Goal: Task Accomplishment & Management: Complete application form

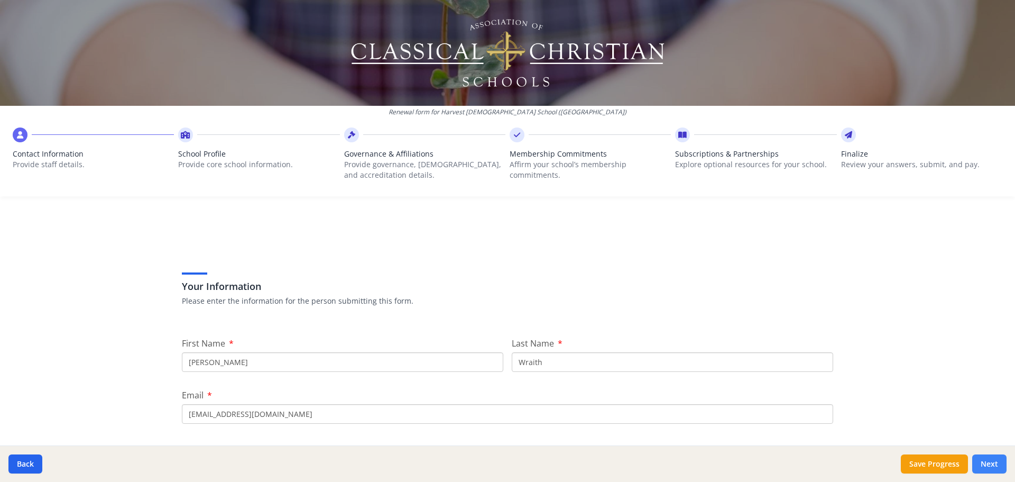
click at [1002, 459] on button "Next" at bounding box center [989, 463] width 34 height 19
type input "(707) 763-2954"
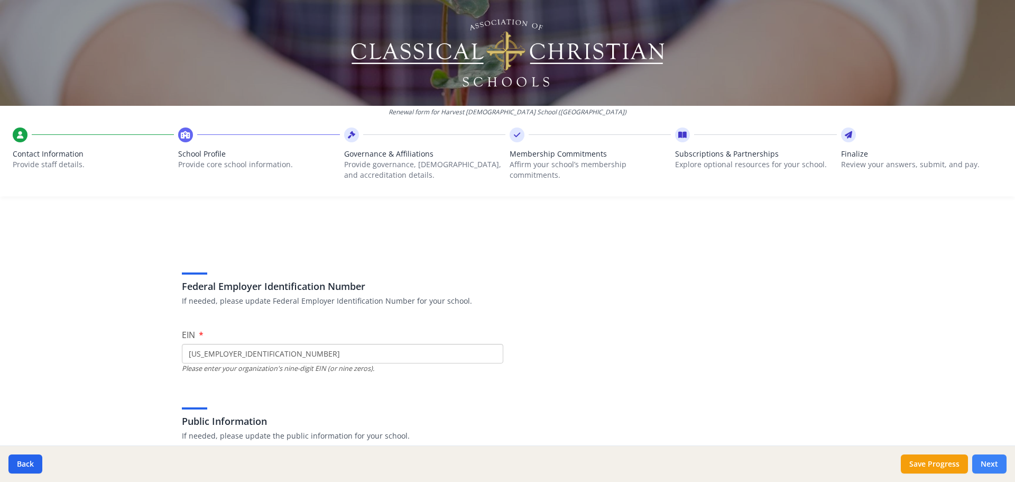
click at [1002, 459] on button "Next" at bounding box center [989, 463] width 34 height 19
click at [987, 462] on button "Next" at bounding box center [989, 463] width 34 height 19
click at [986, 464] on button "Next" at bounding box center [989, 463] width 34 height 19
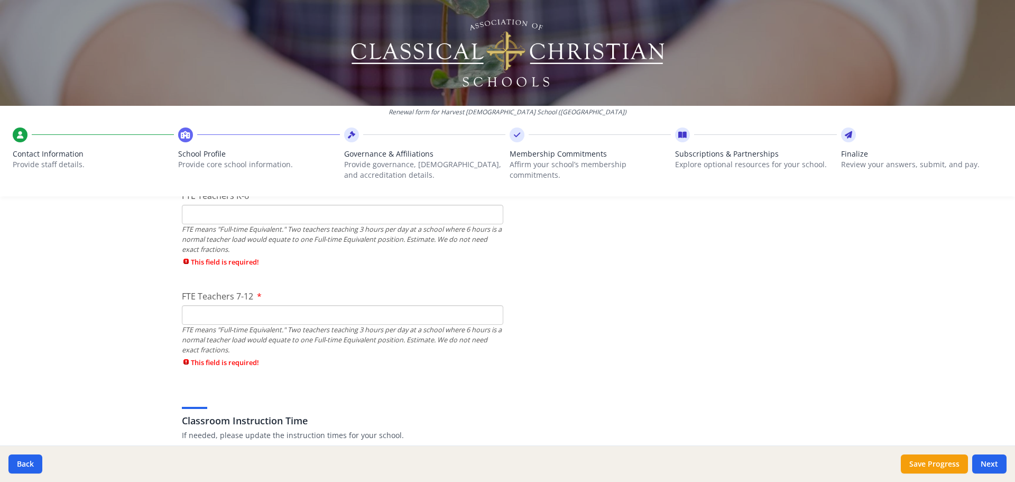
scroll to position [582, 0]
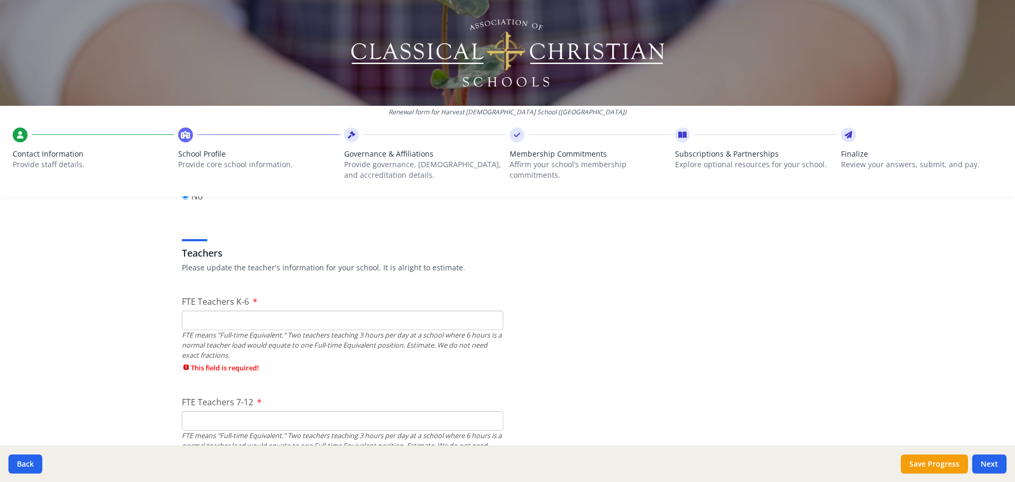
click at [197, 317] on input "FTE Teachers K-6" at bounding box center [342, 320] width 321 height 20
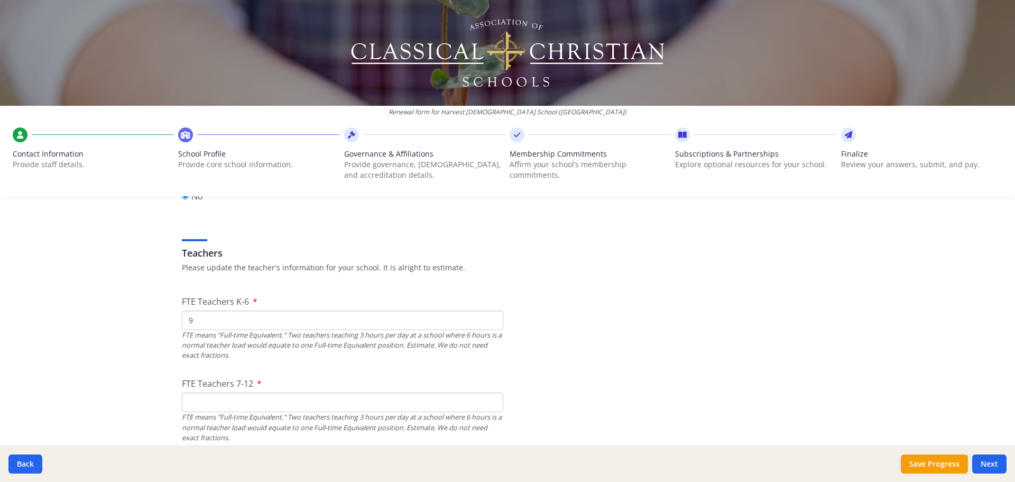
type input "9"
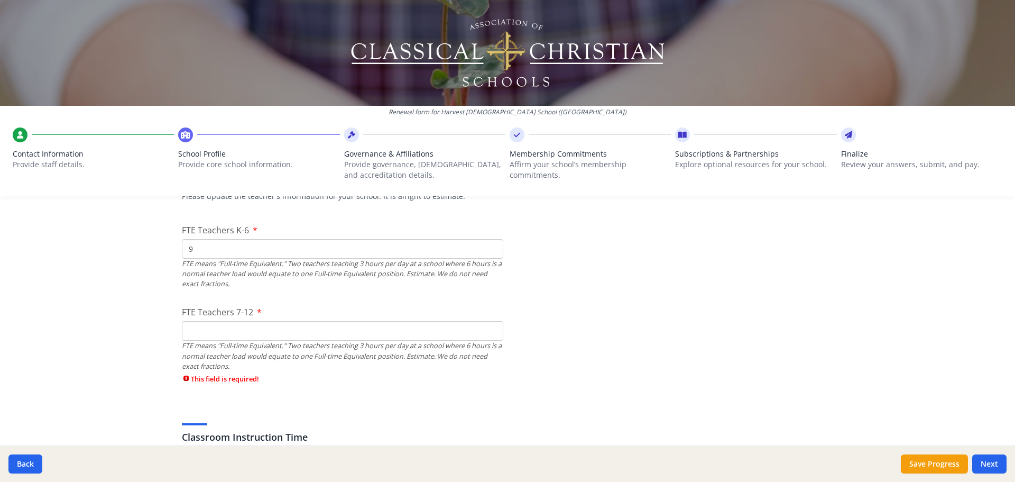
scroll to position [634, 0]
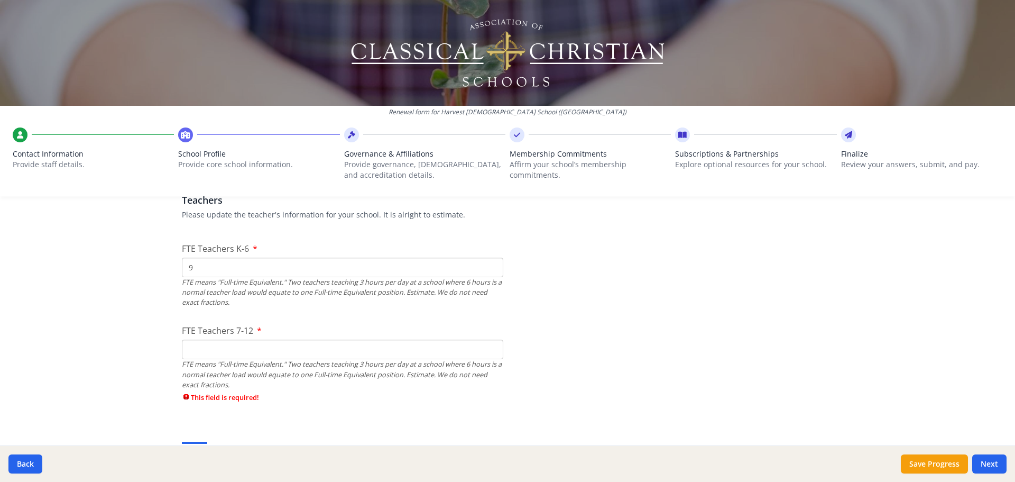
click at [197, 263] on input "9" at bounding box center [342, 267] width 321 height 20
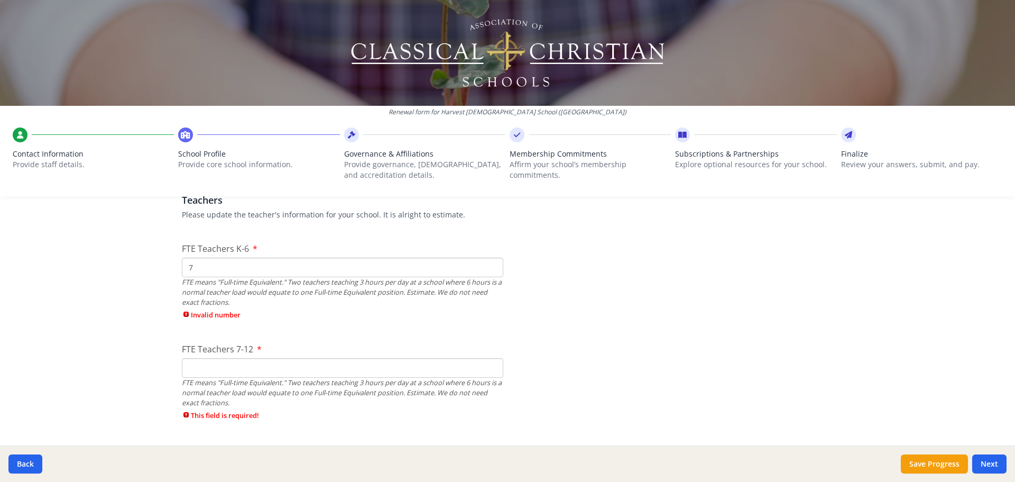
type input "7"
click at [191, 364] on div "FTE Teachers 7-12 FTE means "Full-time Equivalent." Two teachers teaching 3 hou…" at bounding box center [342, 385] width 321 height 84
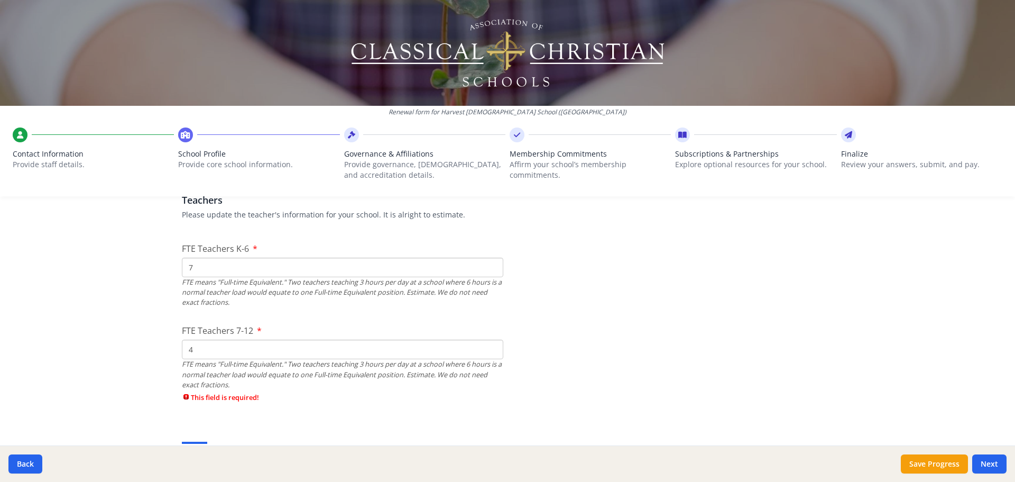
type input "4"
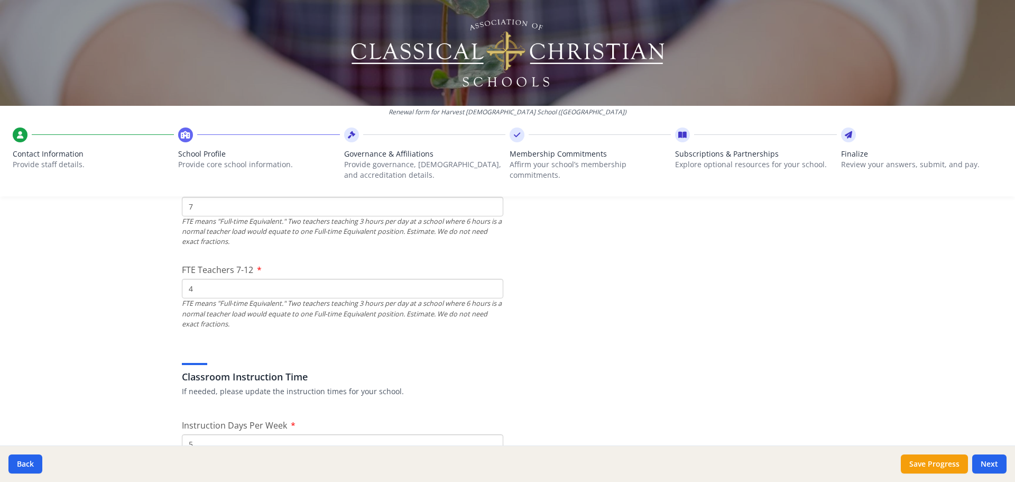
scroll to position [793, 0]
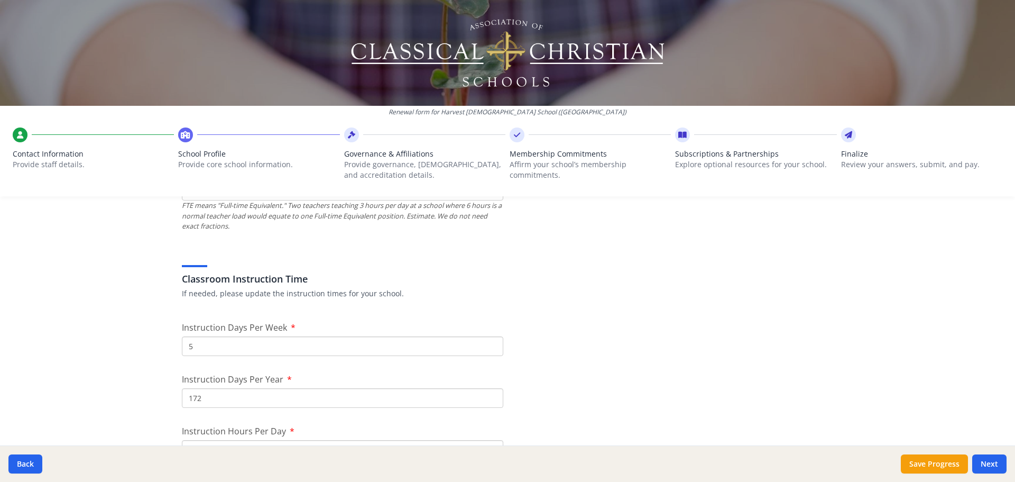
click at [225, 346] on input "5" at bounding box center [342, 346] width 321 height 20
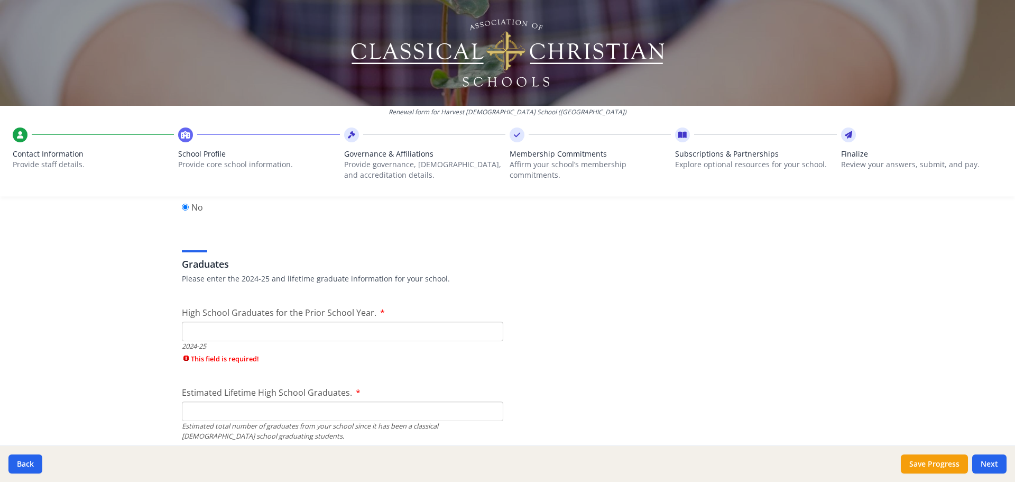
scroll to position [1533, 0]
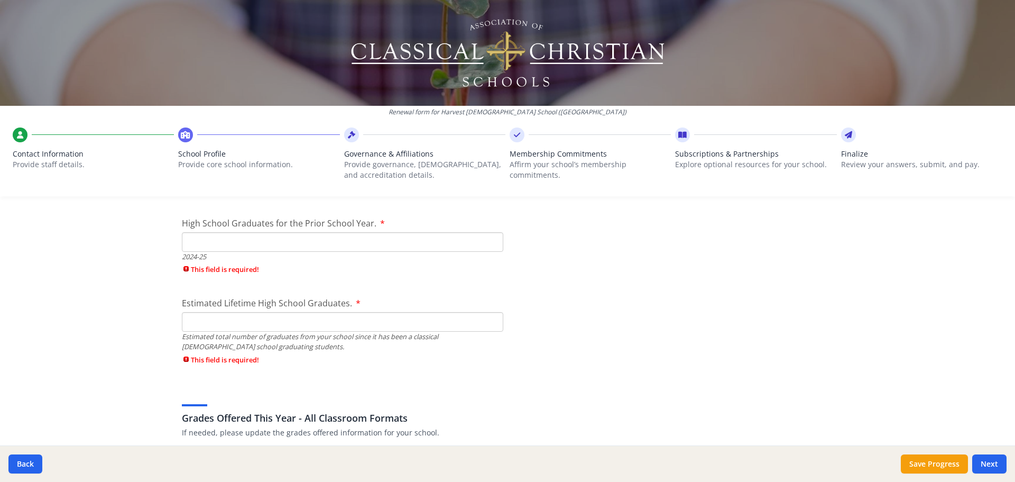
click at [215, 242] on input "High School Graduates for the Prior School Year." at bounding box center [342, 242] width 321 height 20
type input "0"
click at [487, 244] on input "0" at bounding box center [342, 242] width 321 height 20
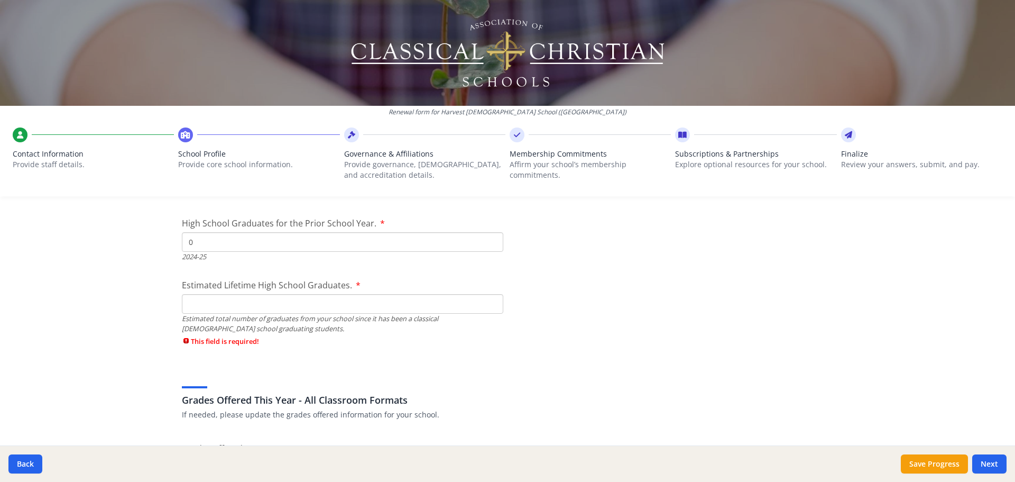
click at [278, 305] on input "Estimated Lifetime High School Graduates." at bounding box center [342, 304] width 321 height 20
type input "0"
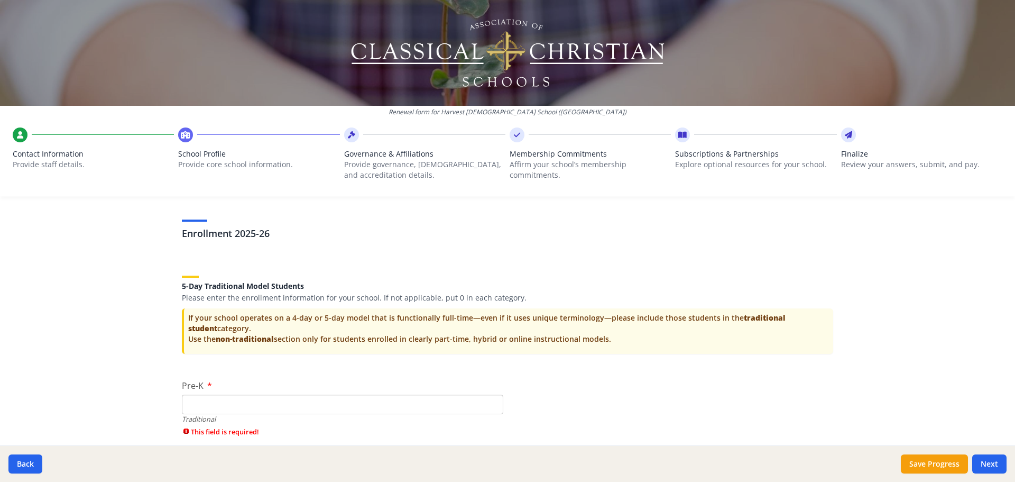
scroll to position [2062, 0]
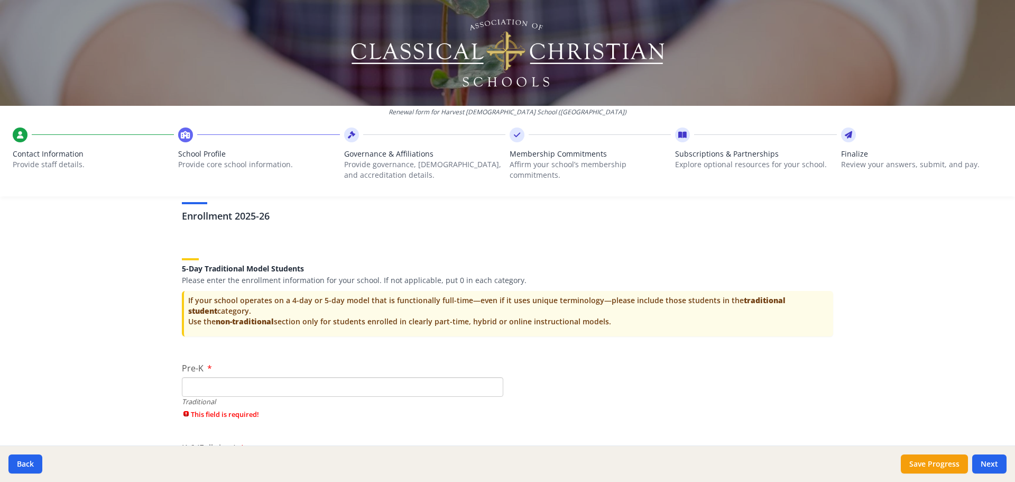
click at [708, 348] on div "Federal Employer Identification Number If needed, please update Federal Employe…" at bounding box center [507, 188] width 677 height 4041
click at [200, 389] on input "Pre-K" at bounding box center [342, 387] width 321 height 20
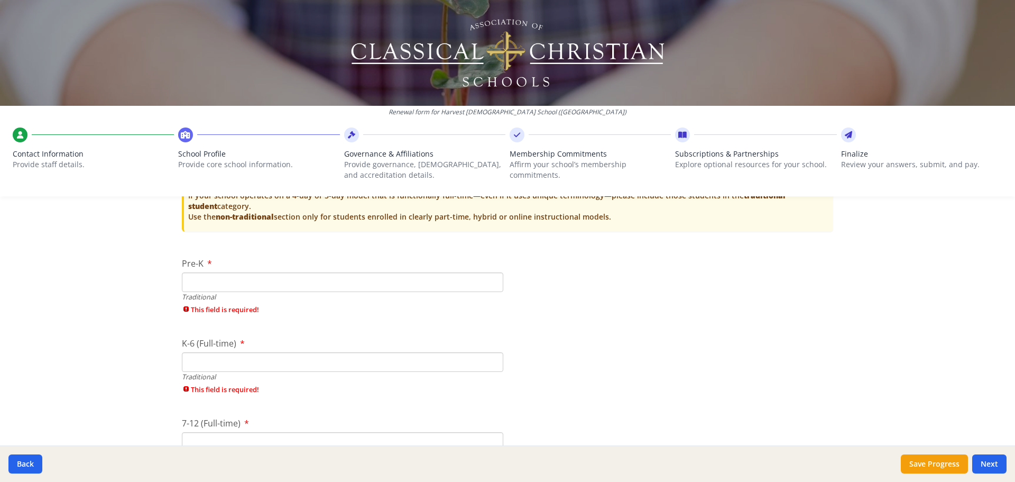
scroll to position [2168, 0]
type input "18"
click at [585, 327] on div "Federal Employer Identification Number If needed, please update Federal Employe…" at bounding box center [507, 82] width 677 height 4041
click at [218, 344] on input "K-6 (Full-time)" at bounding box center [342, 343] width 321 height 20
type input "116"
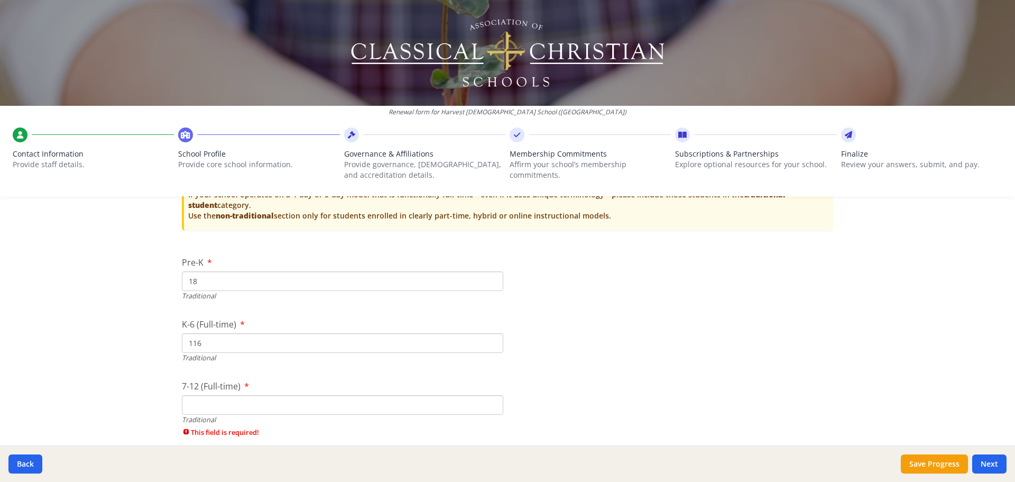
click at [588, 384] on div "Federal Employer Identification Number If needed, please update Federal Employe…" at bounding box center [507, 64] width 677 height 4005
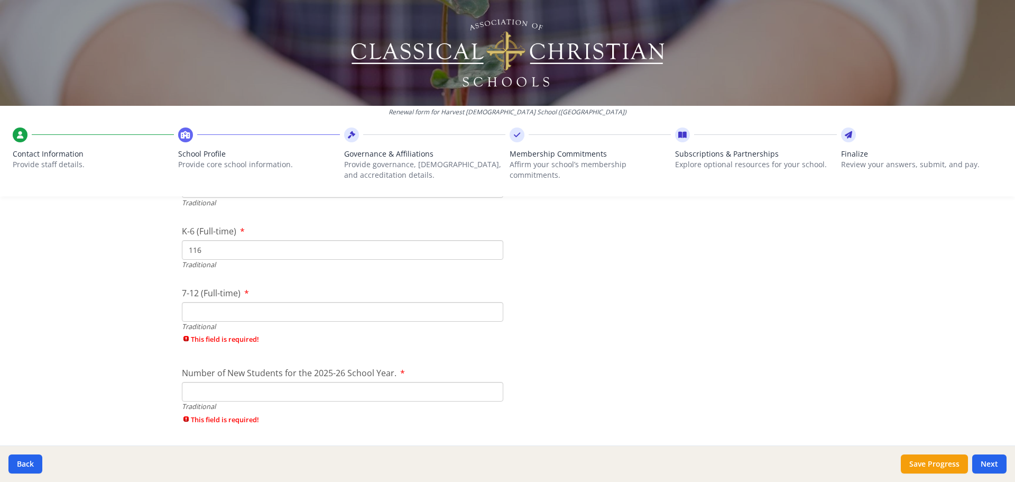
scroll to position [2326, 0]
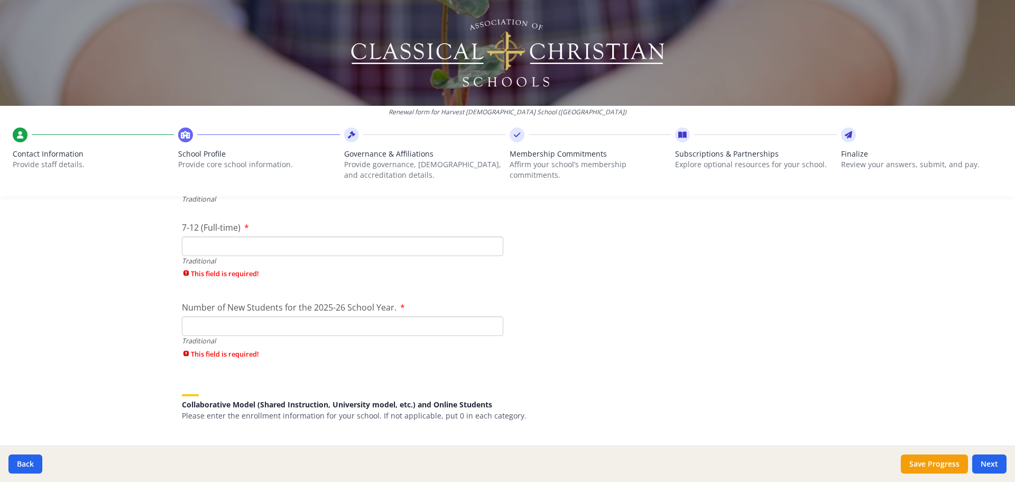
click at [197, 248] on input "7-12 (Full-time)" at bounding box center [342, 246] width 321 height 20
click at [306, 326] on input "Number of New Students for the 2025-26 School Year." at bounding box center [342, 326] width 321 height 20
type input "40"
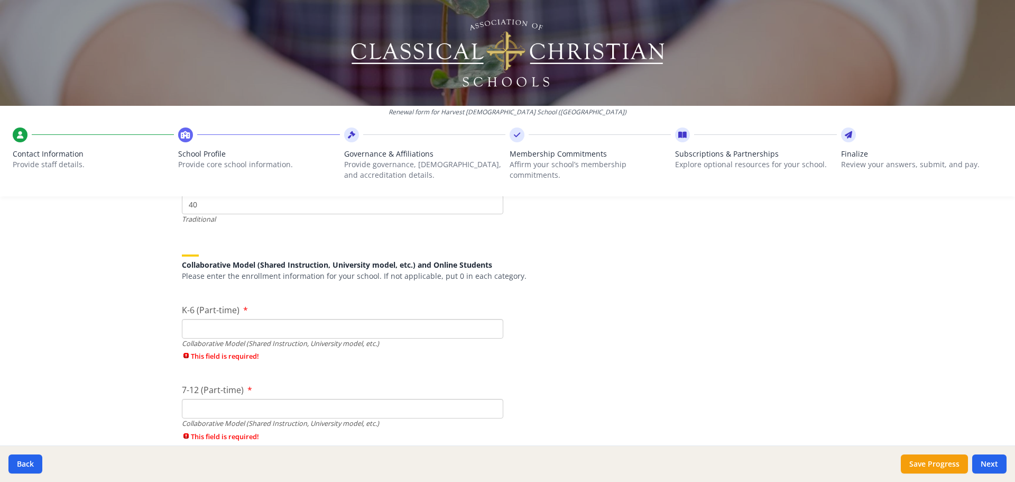
scroll to position [2485, 0]
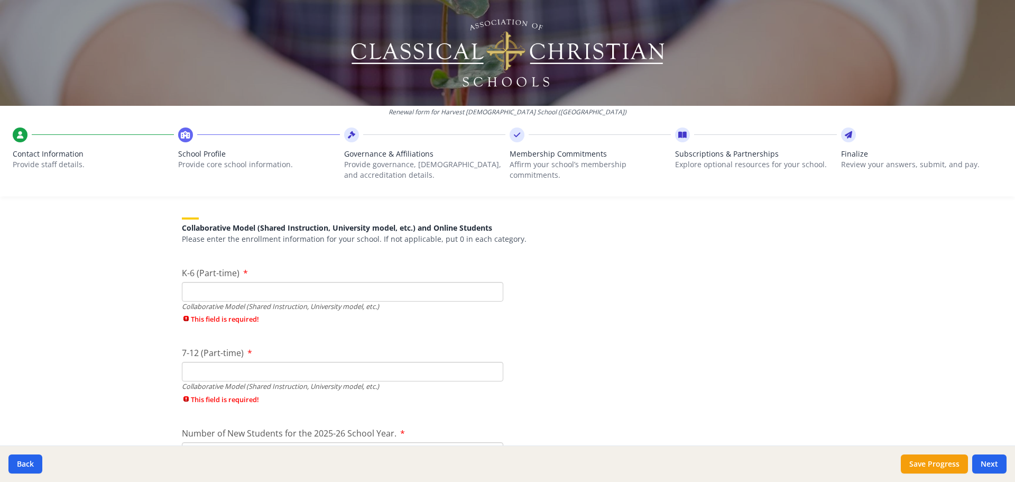
click at [292, 292] on input "K-6 (Part-time)" at bounding box center [342, 292] width 321 height 20
type input "0"
click at [233, 366] on div "7-12 (Part-time) Collaborative Model (Shared Instruction, University model, etc…" at bounding box center [342, 377] width 321 height 63
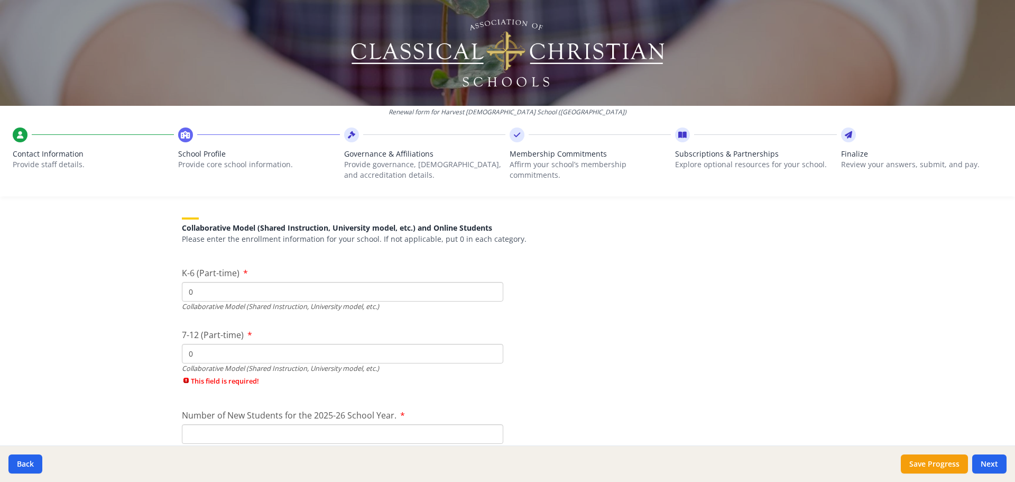
type input "0"
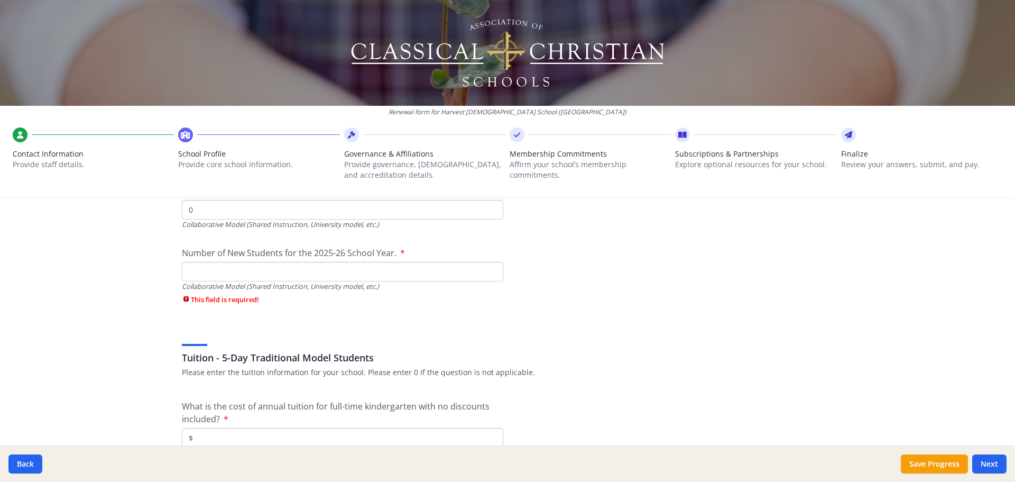
scroll to position [2644, 0]
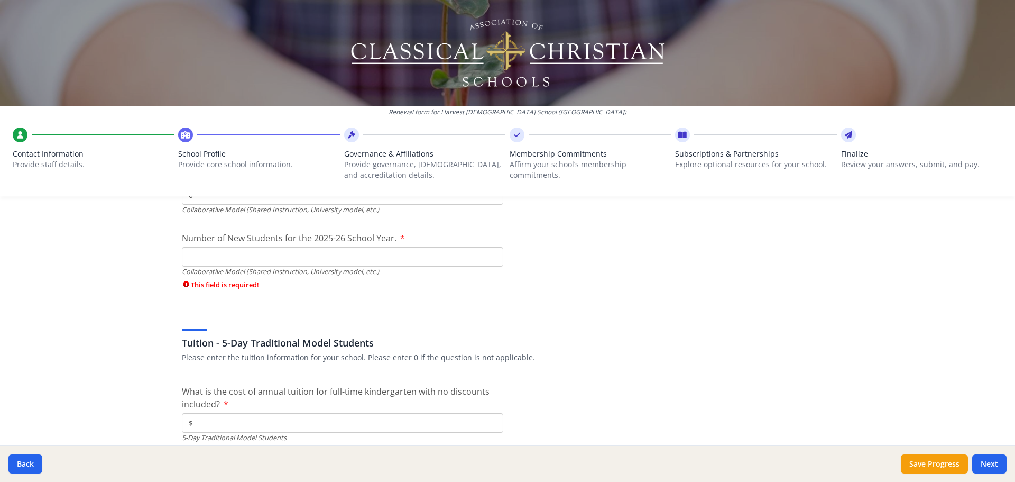
click at [205, 261] on input "Number of New Students for the 2025-26 School Year." at bounding box center [342, 257] width 321 height 20
type input "40"
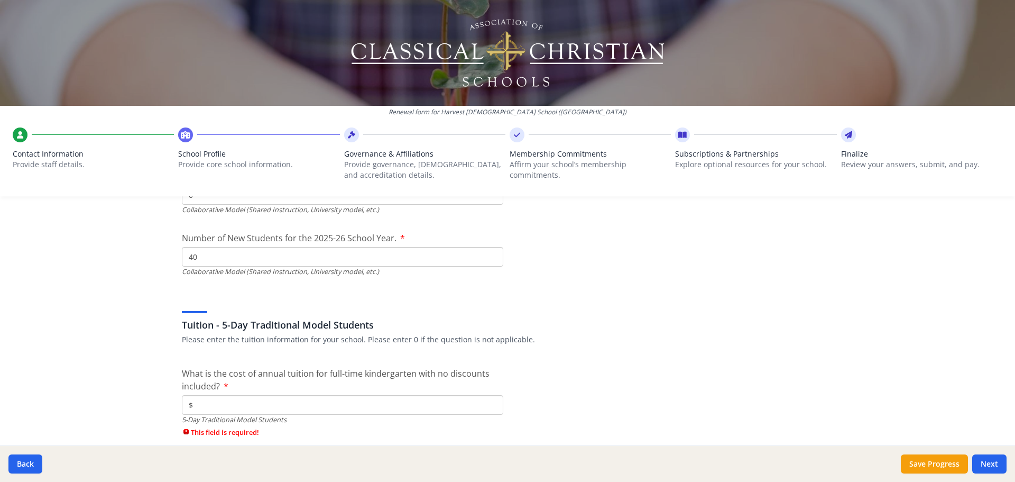
click at [546, 340] on p "Please enter the tuition information for your school. Please enter 0 if the que…" at bounding box center [507, 339] width 651 height 11
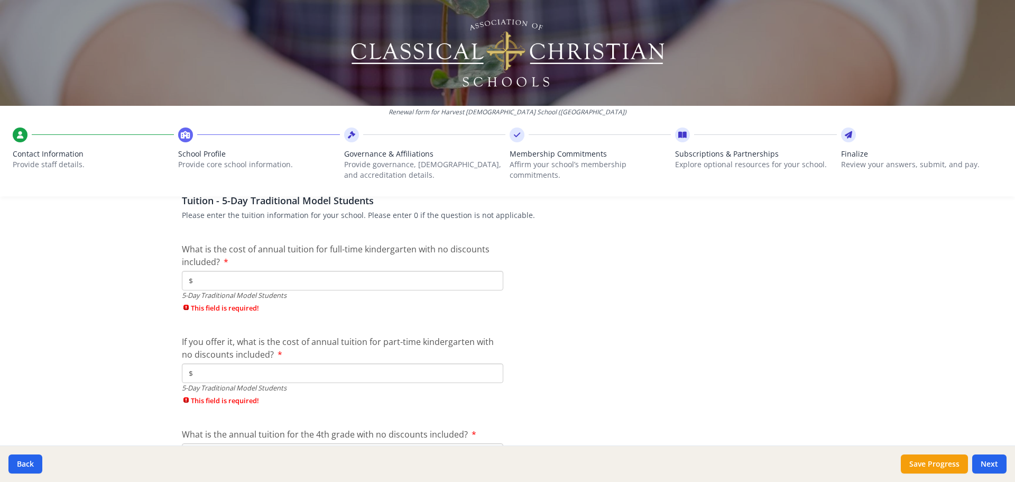
scroll to position [2749, 0]
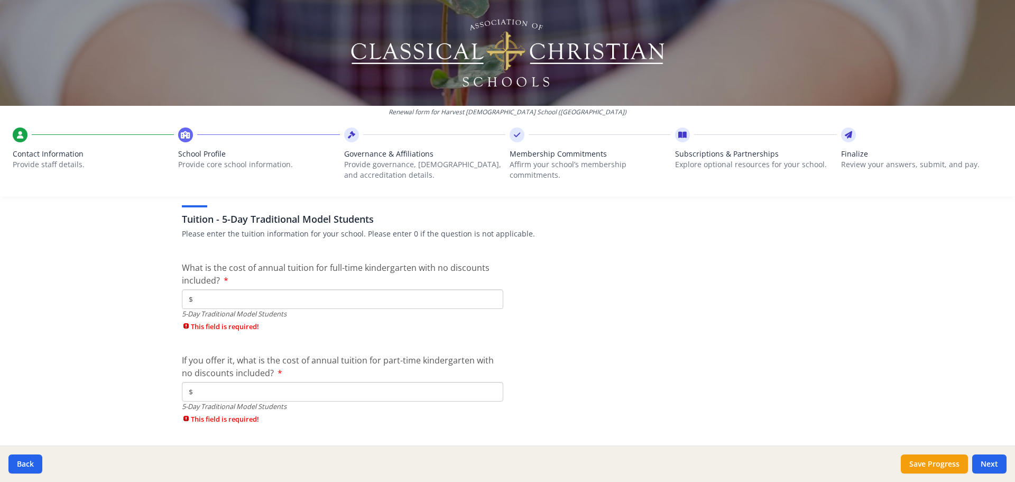
click at [206, 294] on input "$" at bounding box center [342, 299] width 321 height 20
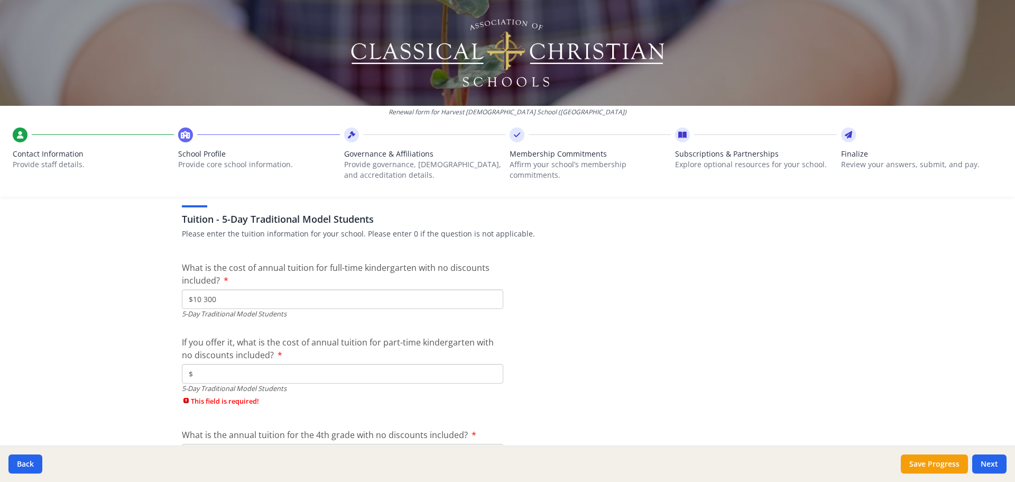
type input "$10 300"
click at [232, 374] on input "$" at bounding box center [342, 374] width 321 height 20
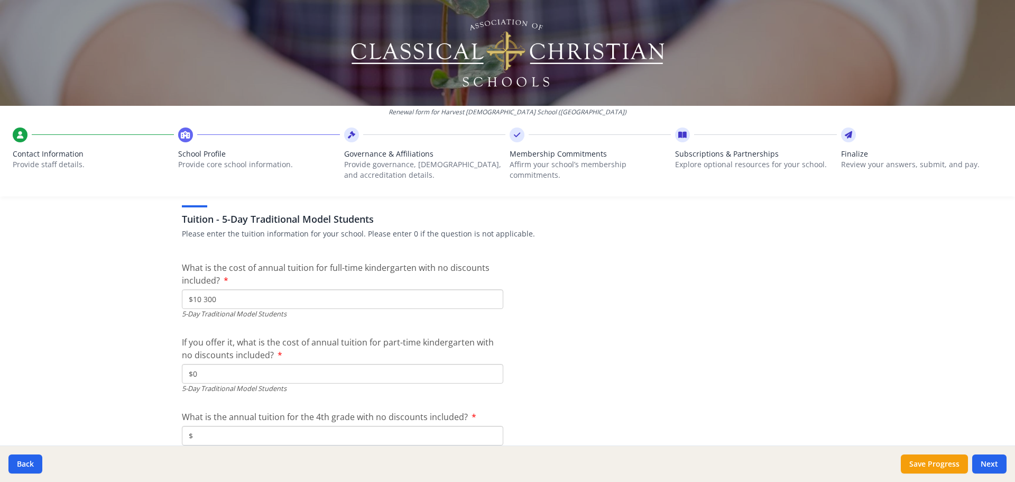
type input "$0"
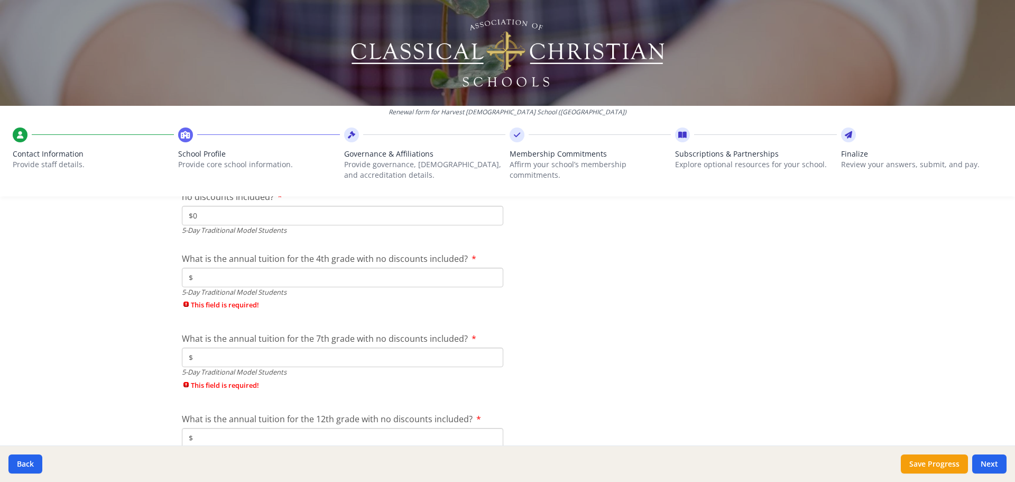
scroll to position [2908, 0]
click at [198, 275] on input "$" at bounding box center [342, 277] width 321 height 20
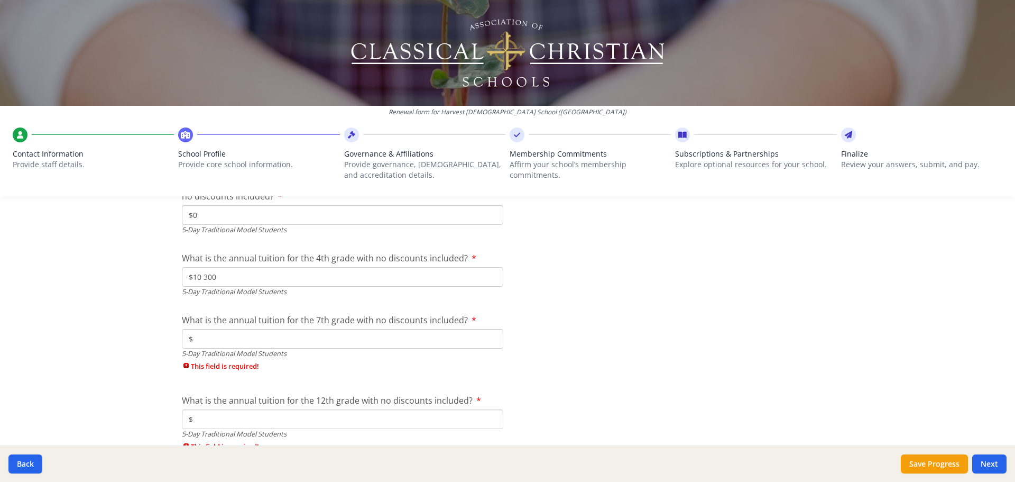
type input "$10 300"
click at [265, 339] on input "$" at bounding box center [342, 339] width 321 height 20
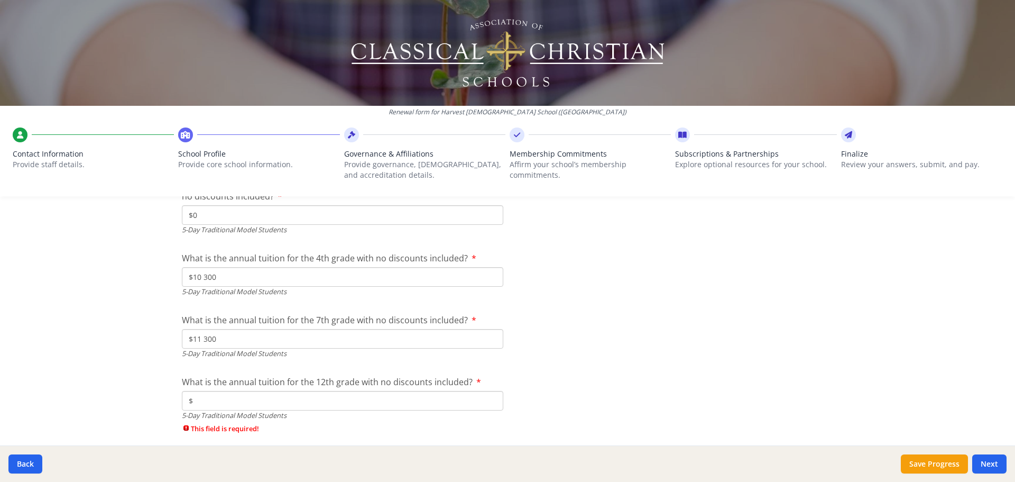
type input "$11 300"
click at [289, 391] on input "$" at bounding box center [342, 401] width 321 height 20
type input "$0"
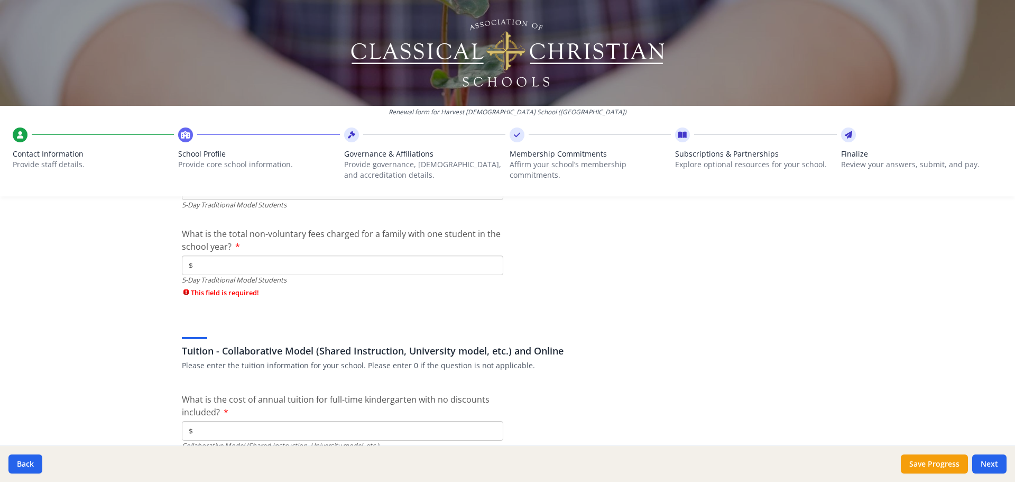
scroll to position [3119, 0]
click at [210, 262] on input "$" at bounding box center [342, 264] width 321 height 20
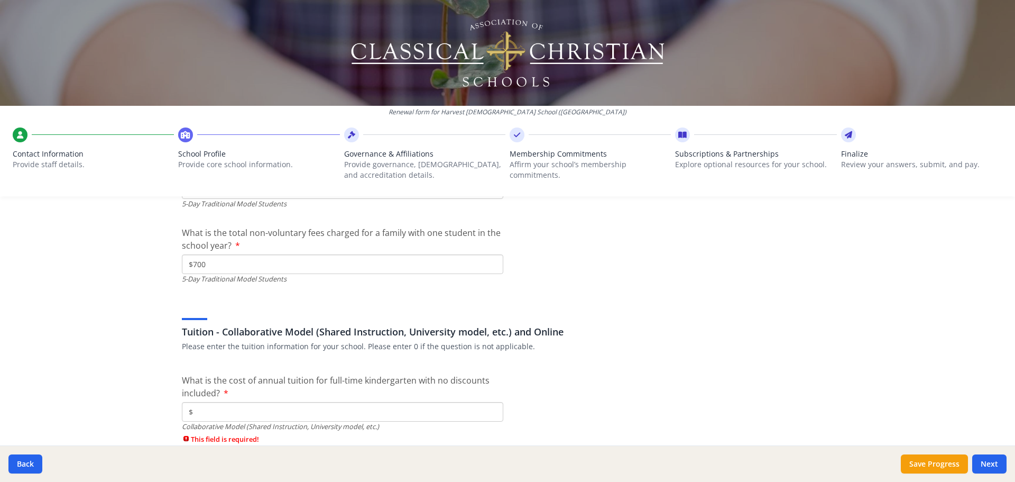
type input "$700"
click at [618, 340] on div "Tuition - Collaborative Model (Shared Instruction, University model, etc.) and …" at bounding box center [507, 326] width 651 height 51
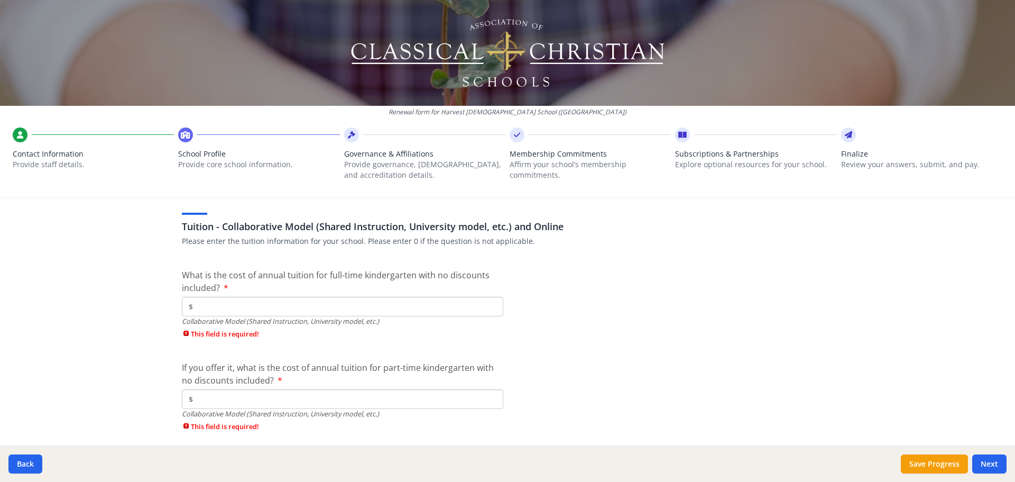
scroll to position [3225, 0]
click at [223, 303] on input "$" at bounding box center [342, 306] width 321 height 20
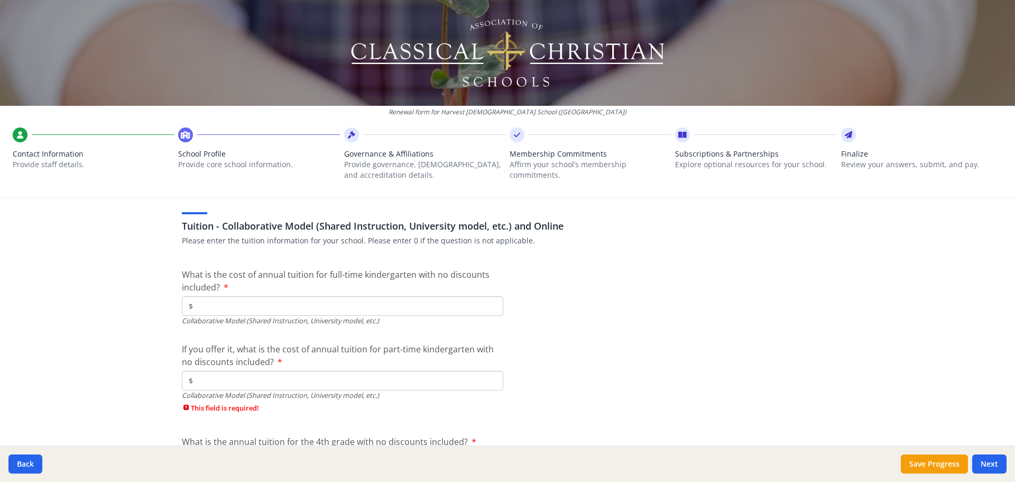
type input "$"
click at [207, 379] on input "$" at bounding box center [342, 381] width 321 height 20
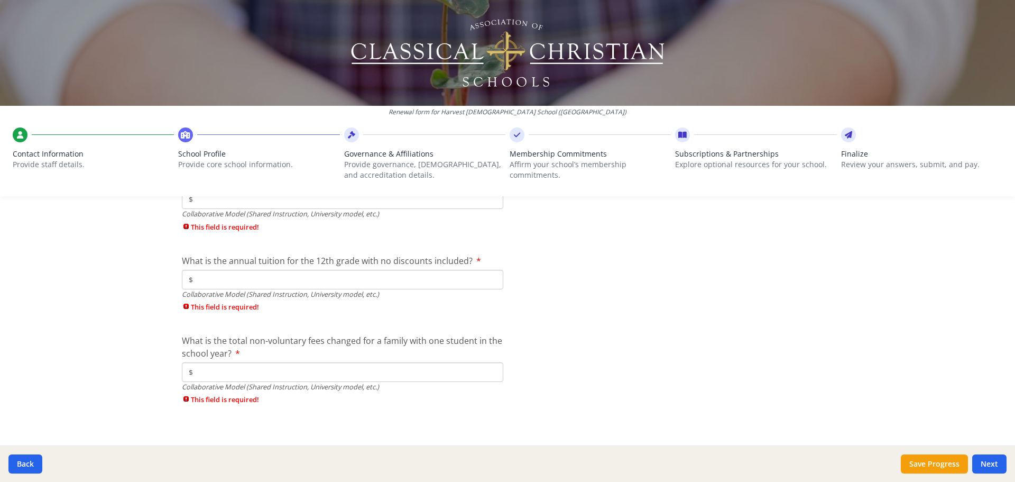
scroll to position [3558, 0]
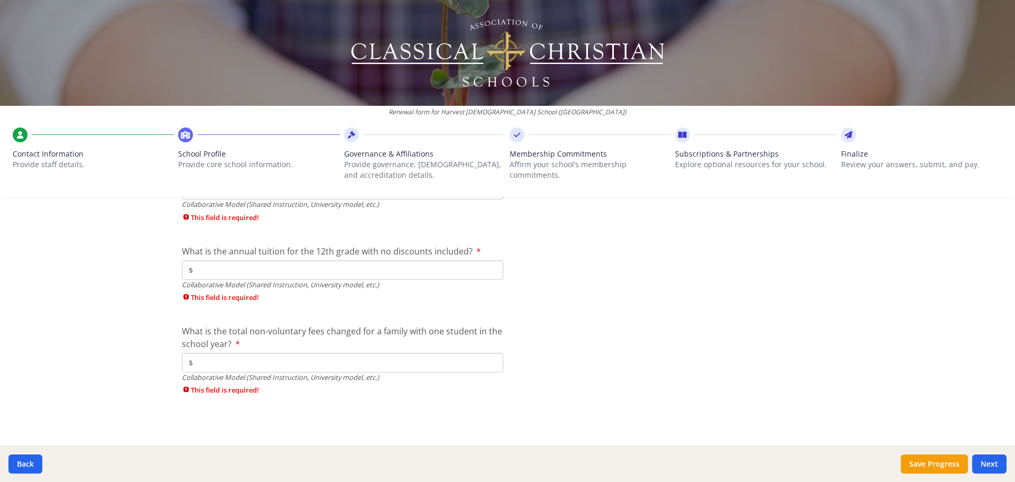
type input "$0"
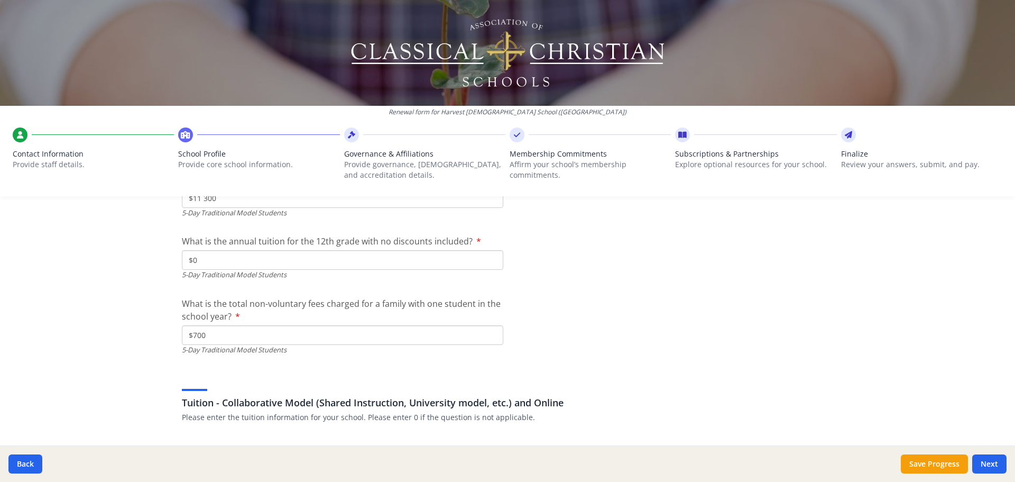
scroll to position [3029, 0]
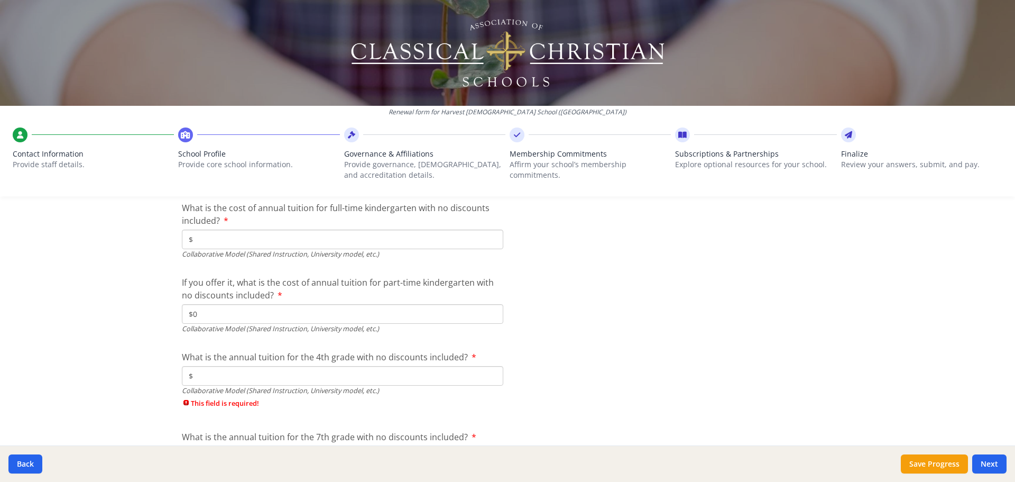
scroll to position [3293, 0]
click at [235, 383] on input "$" at bounding box center [342, 374] width 321 height 20
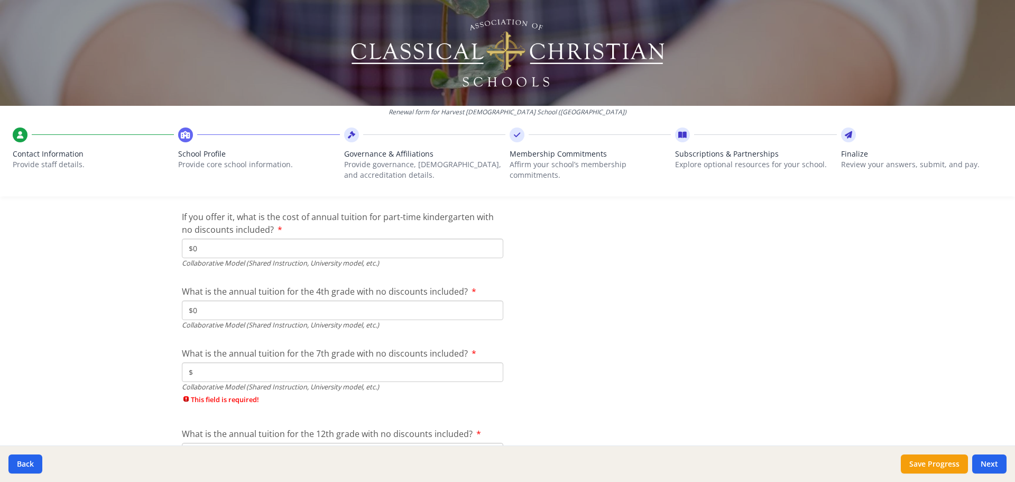
scroll to position [3452, 0]
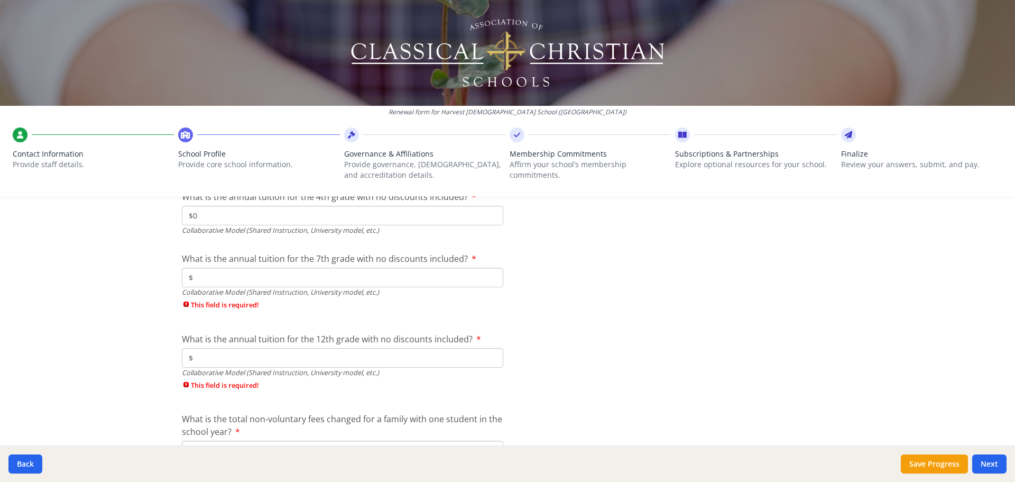
type input "$0"
click at [198, 274] on input "$" at bounding box center [342, 278] width 321 height 20
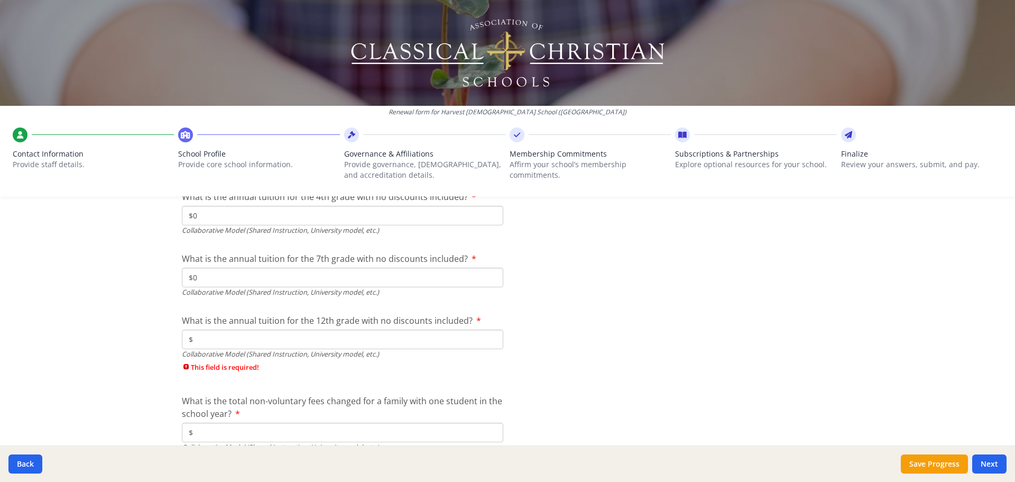
type input "$0"
click at [197, 335] on input "$" at bounding box center [342, 339] width 321 height 20
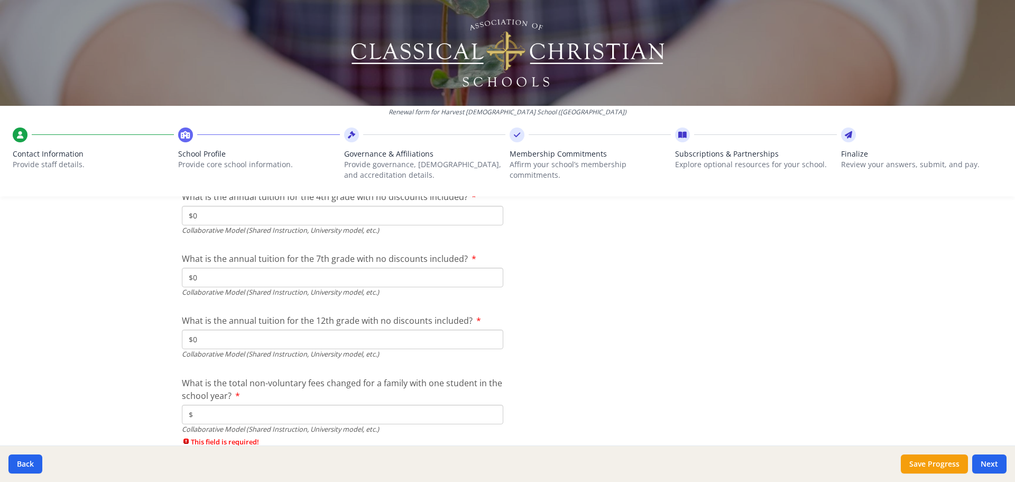
type input "$0"
click at [213, 417] on input "$" at bounding box center [342, 414] width 321 height 20
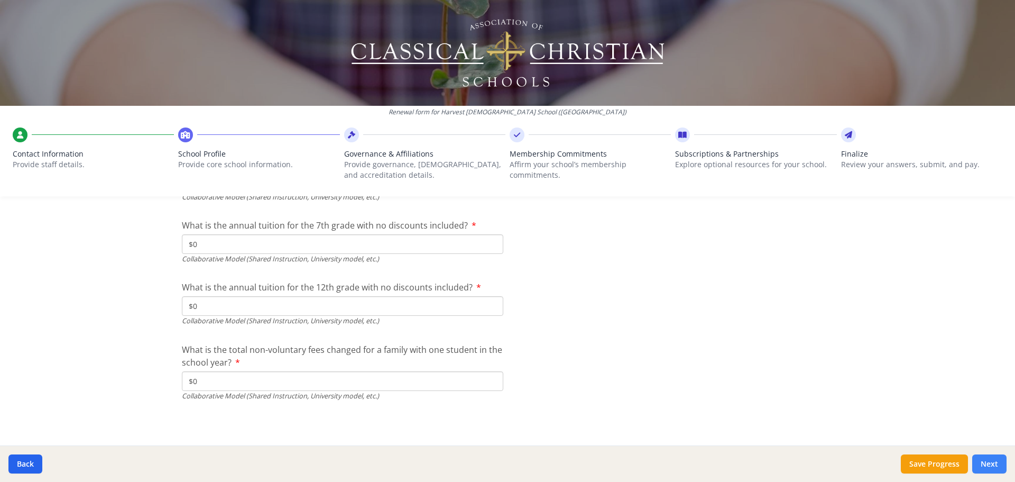
type input "$0"
click at [1000, 462] on button "Next" at bounding box center [989, 463] width 34 height 19
click at [984, 461] on button "Next" at bounding box center [989, 463] width 34 height 19
click at [862, 395] on div "Renewal form for Harvest Christian School (CA) Contact Information Provide staf…" at bounding box center [507, 241] width 1015 height 482
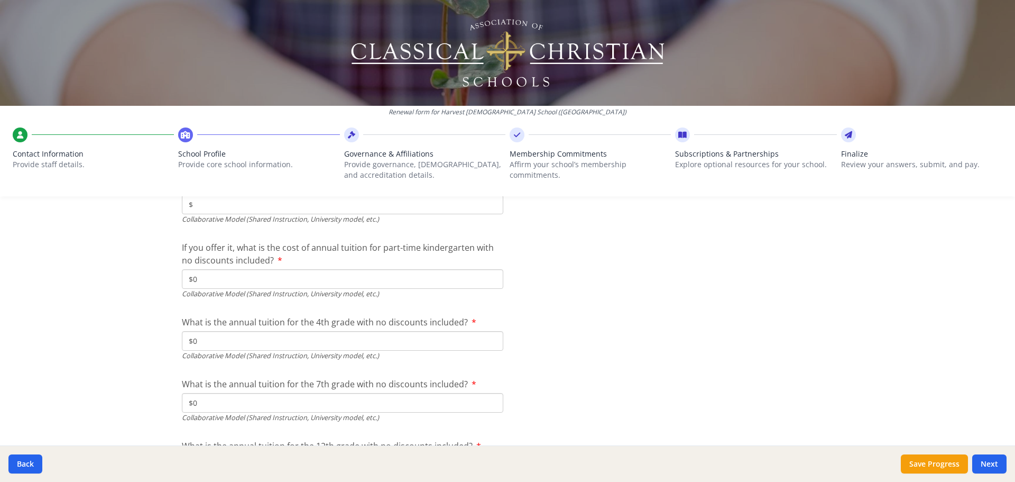
scroll to position [3115, 0]
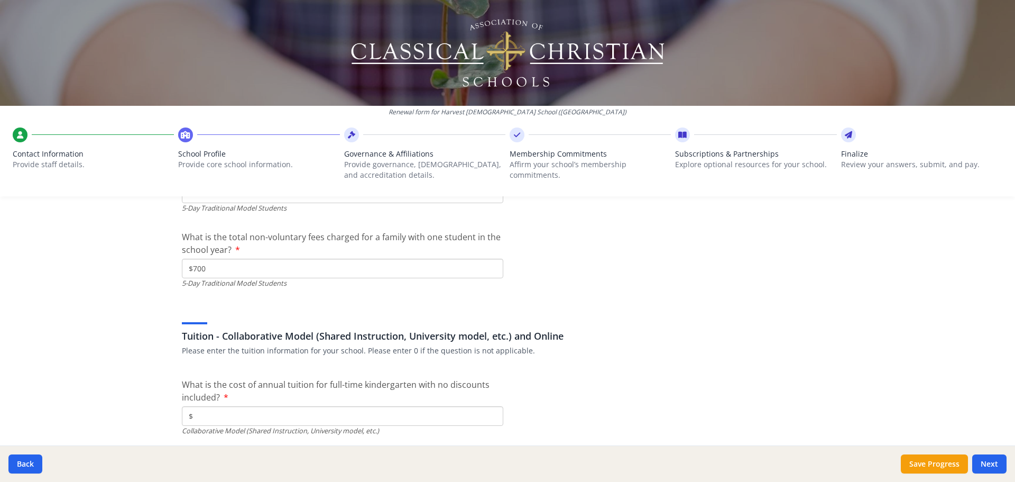
click at [271, 407] on input "$" at bounding box center [342, 416] width 321 height 20
type input "$0"
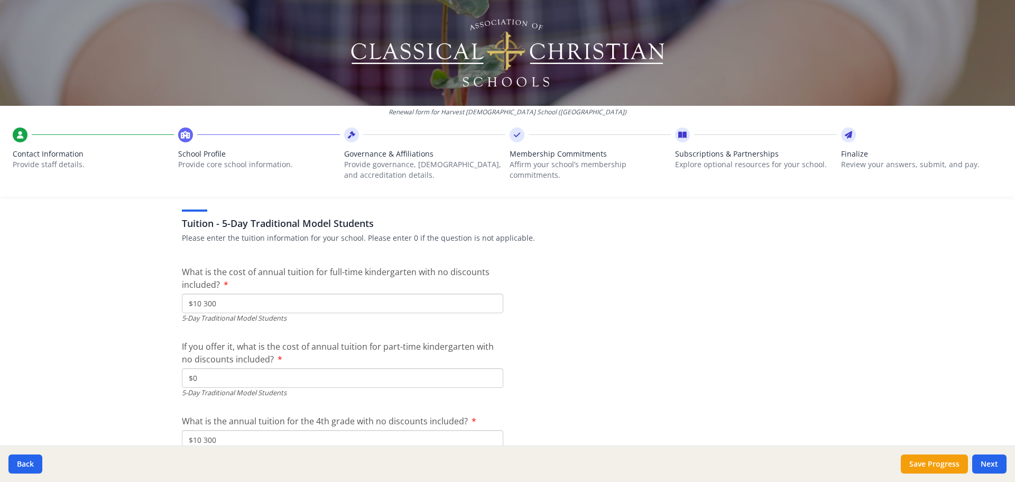
scroll to position [2639, 0]
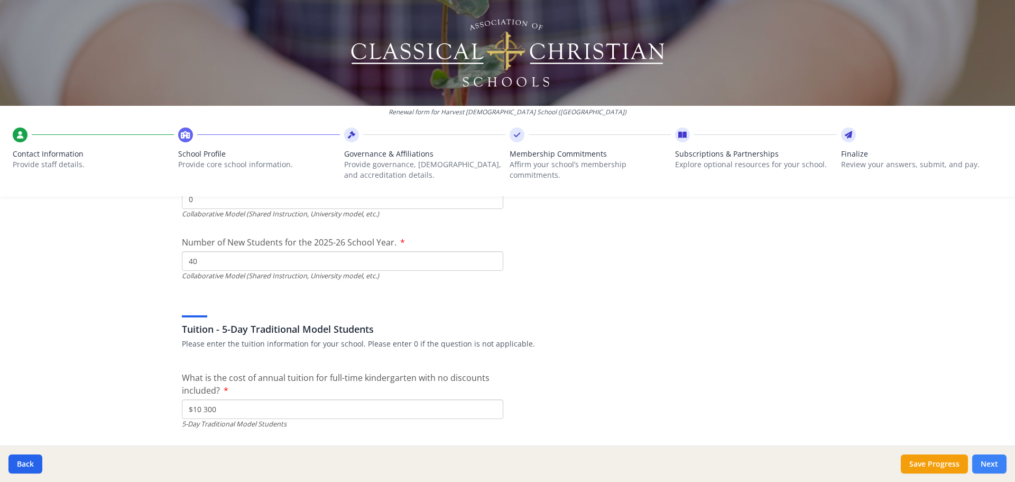
click at [996, 462] on button "Next" at bounding box center [989, 463] width 34 height 19
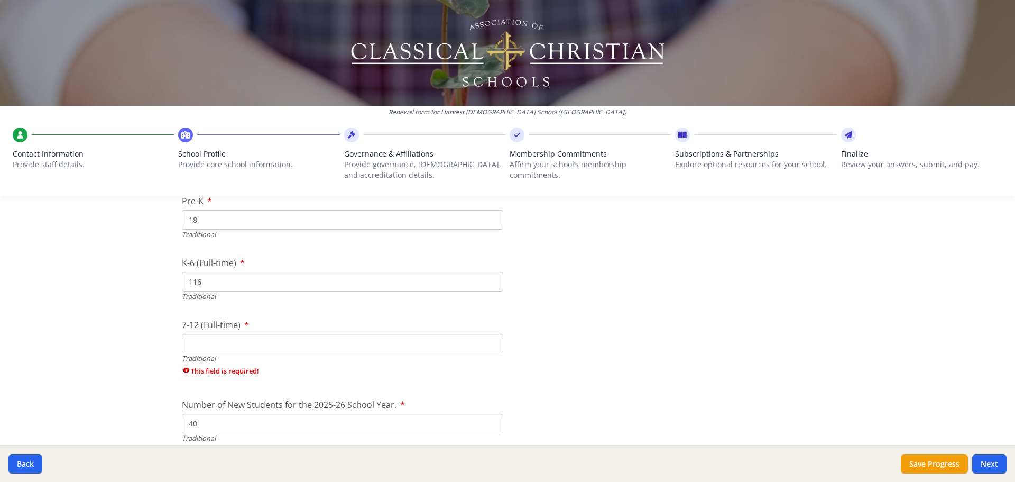
scroll to position [2216, 0]
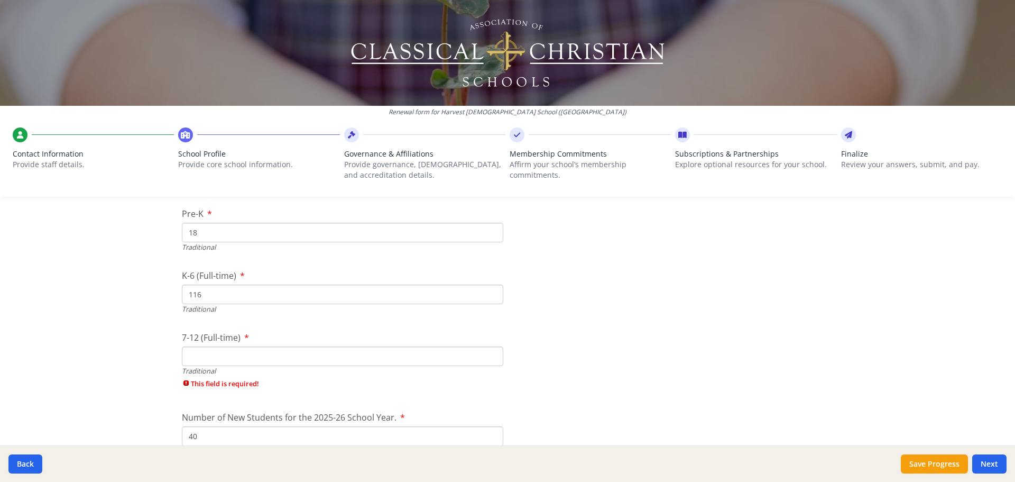
click at [294, 354] on input "7-12 (Full-time)" at bounding box center [342, 356] width 321 height 20
type input "40"
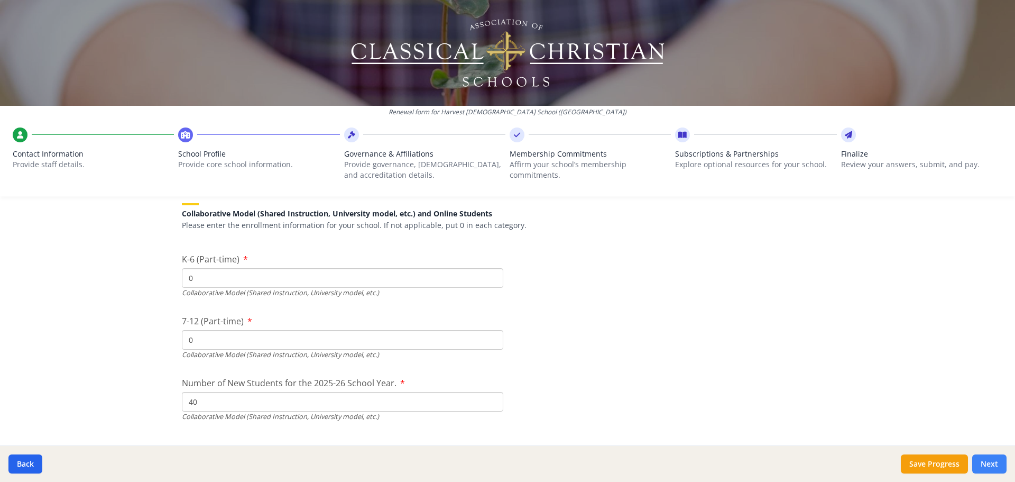
click at [981, 461] on button "Next" at bounding box center [989, 463] width 34 height 19
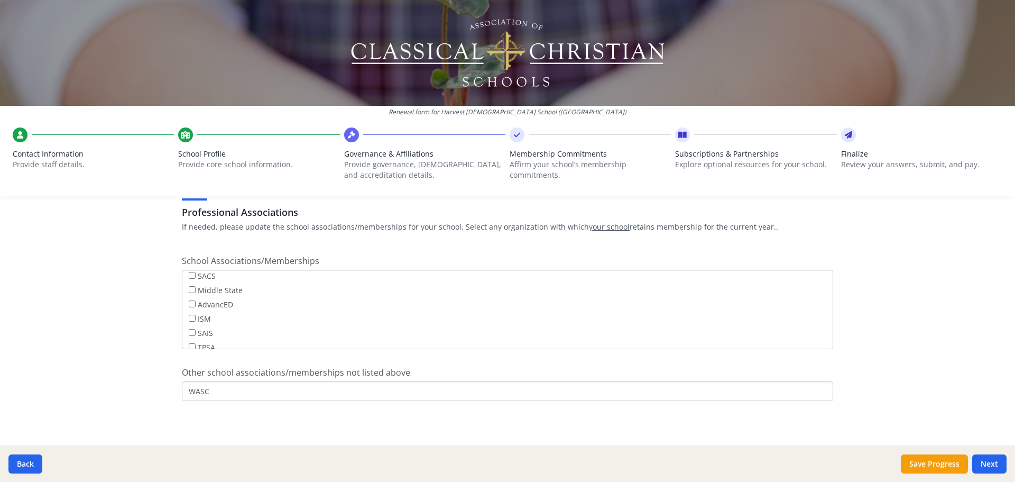
scroll to position [85, 0]
click at [981, 461] on button "Next" at bounding box center [989, 463] width 34 height 19
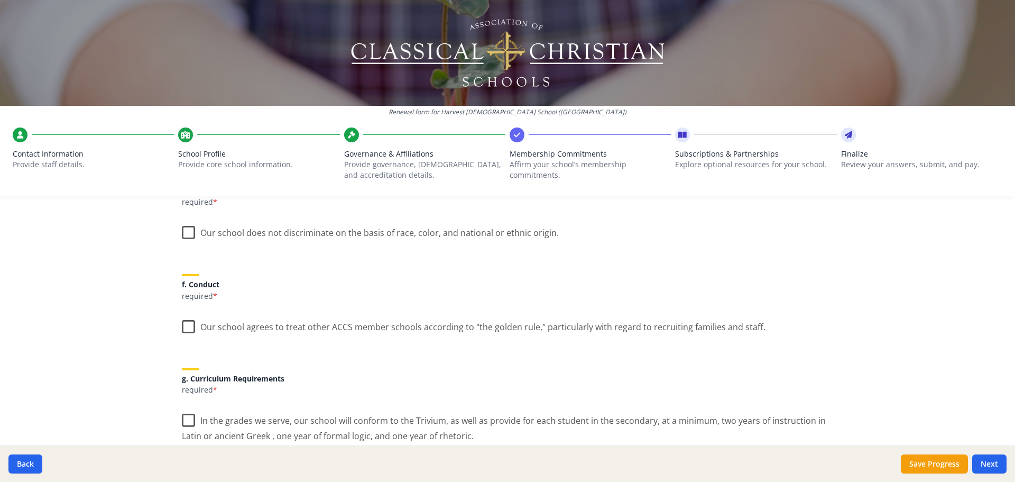
click at [185, 232] on label "Our school does not discriminate on the basis of race, color, and national or e…" at bounding box center [370, 230] width 377 height 23
click at [0, 0] on input "Our school does not discriminate on the basis of race, color, and national or e…" at bounding box center [0, 0] width 0 height 0
click at [182, 322] on label "Our school agrees to treat other ACCS member schools according to "the golden r…" at bounding box center [474, 324] width 584 height 23
click at [0, 0] on input "Our school agrees to treat other ACCS member schools according to "the golden r…" at bounding box center [0, 0] width 0 height 0
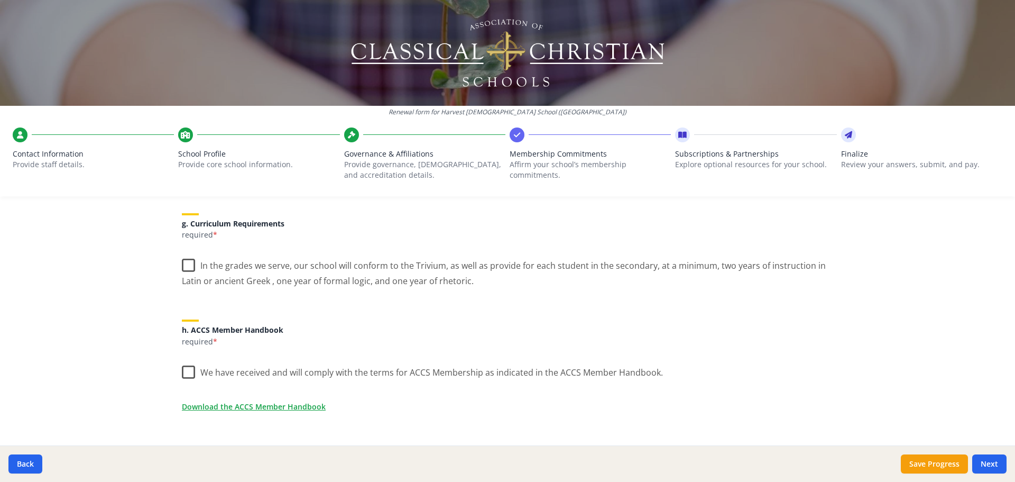
scroll to position [787, 0]
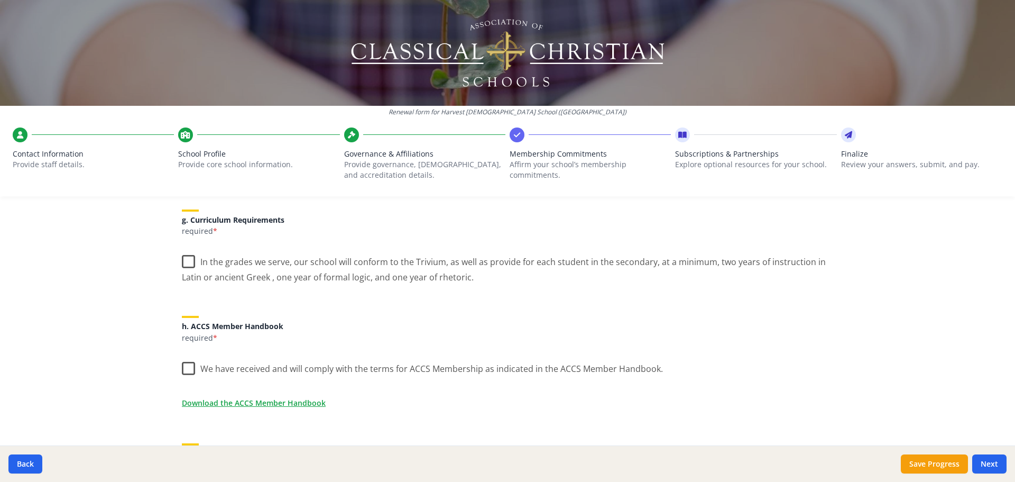
click at [183, 265] on label "In the grades we serve, our school will conform to the Trivium, as well as prov…" at bounding box center [507, 265] width 651 height 35
click at [0, 0] on input "In the grades we serve, our school will conform to the Trivium, as well as prov…" at bounding box center [0, 0] width 0 height 0
click at [182, 371] on label "We have received and will comply with the terms for ACCS Membership as indicate…" at bounding box center [422, 366] width 481 height 23
click at [0, 0] on input "We have received and will comply with the terms for ACCS Membership as indicate…" at bounding box center [0, 0] width 0 height 0
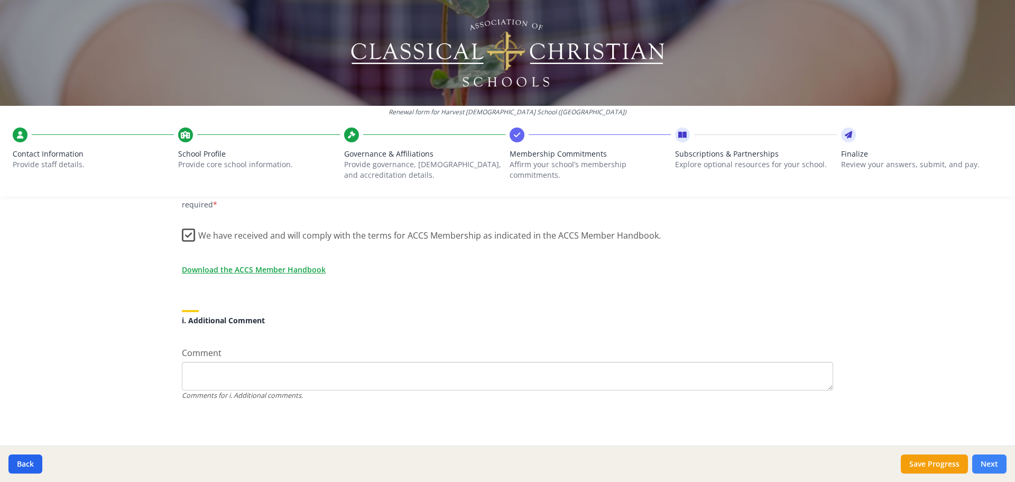
click at [990, 458] on button "Next" at bounding box center [989, 463] width 34 height 19
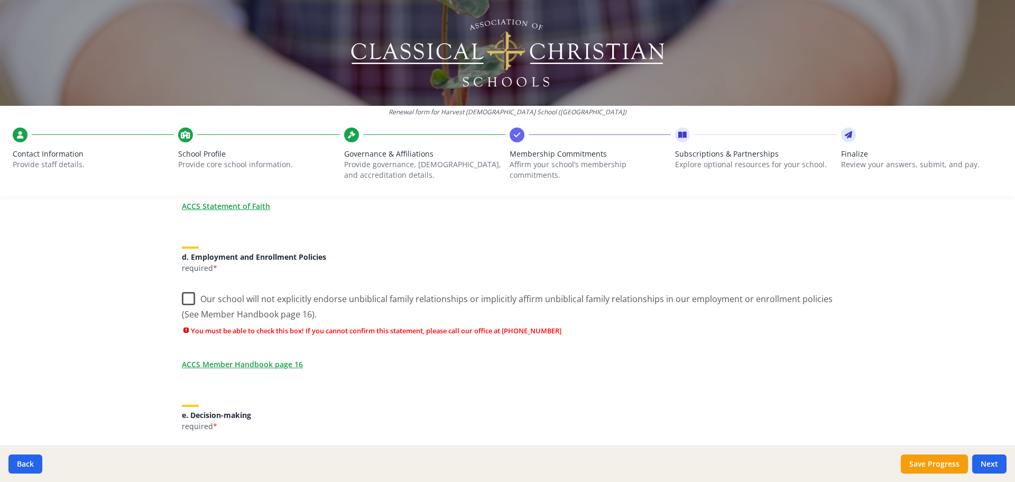
scroll to position [410, 0]
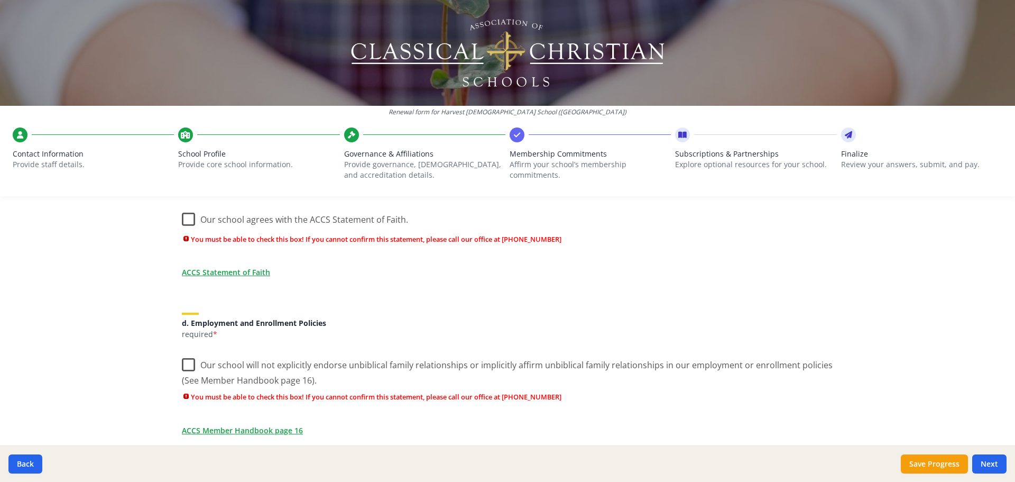
click at [182, 360] on label "Our school will not explicitly endorse unbiblical family relationships or impli…" at bounding box center [507, 368] width 651 height 35
click at [0, 0] on input "Our school will not explicitly endorse unbiblical family relationships or impli…" at bounding box center [0, 0] width 0 height 0
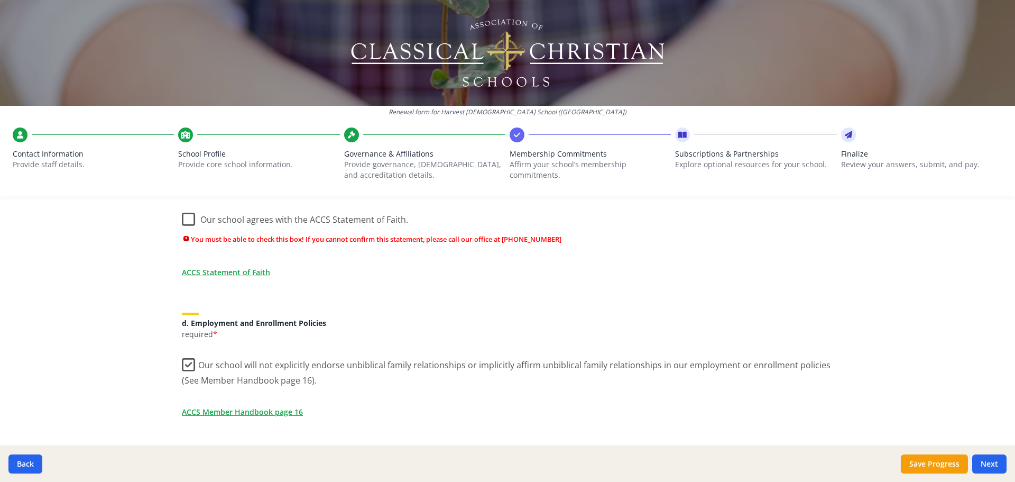
click at [182, 220] on label "Our school agrees with the ACCS Statement of Faith." at bounding box center [295, 217] width 226 height 23
click at [0, 0] on input "Our school agrees with the ACCS Statement of Faith." at bounding box center [0, 0] width 0 height 0
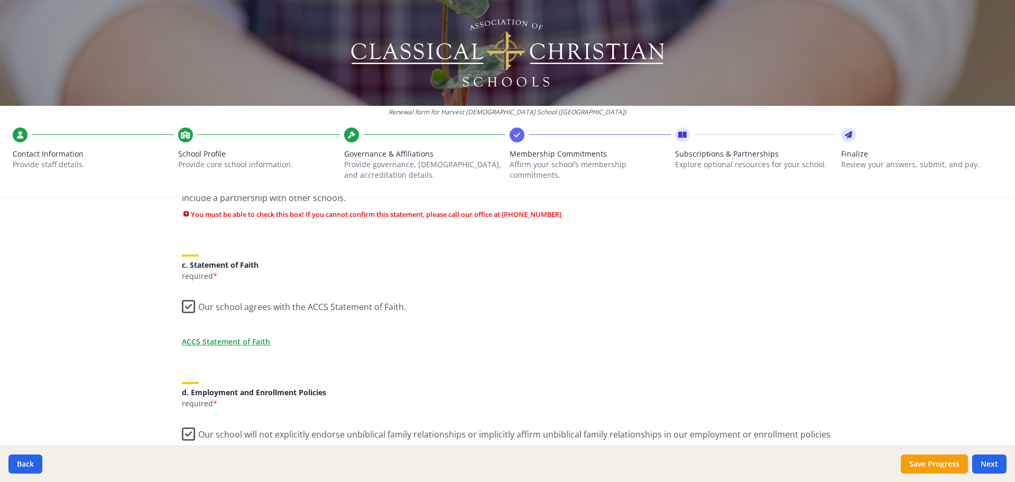
scroll to position [252, 0]
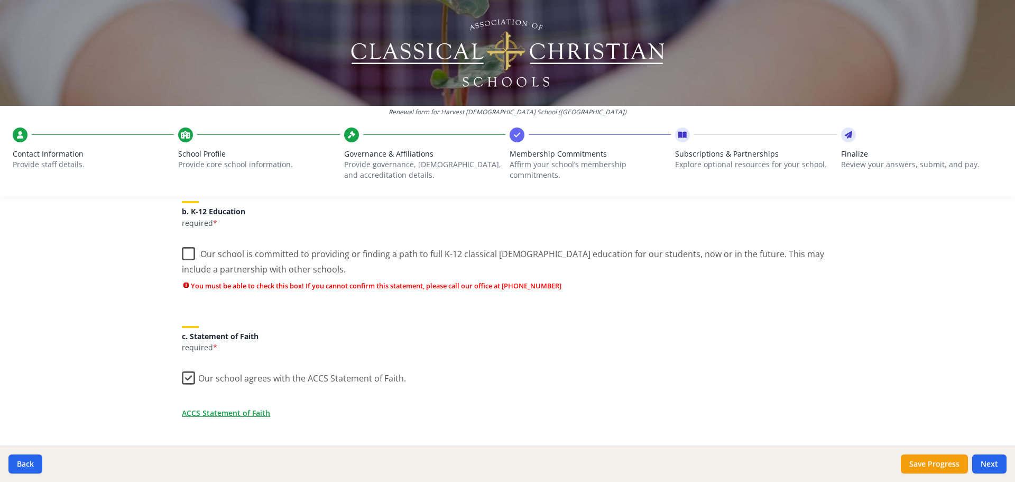
click at [186, 255] on label "Our school is committed to providing or finding a path to full K-12 classical C…" at bounding box center [507, 257] width 651 height 35
click at [0, 0] on input "Our school is committed to providing or finding a path to full K-12 classical C…" at bounding box center [0, 0] width 0 height 0
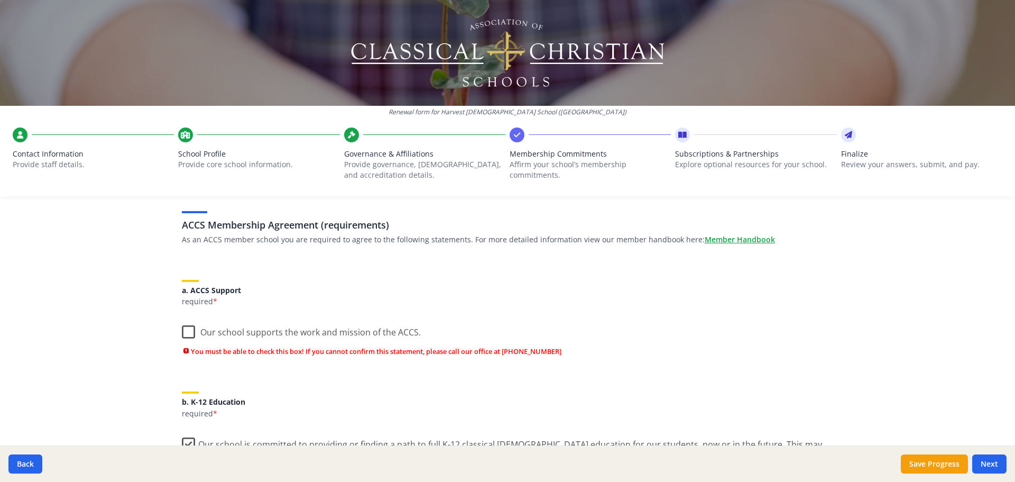
scroll to position [40, 0]
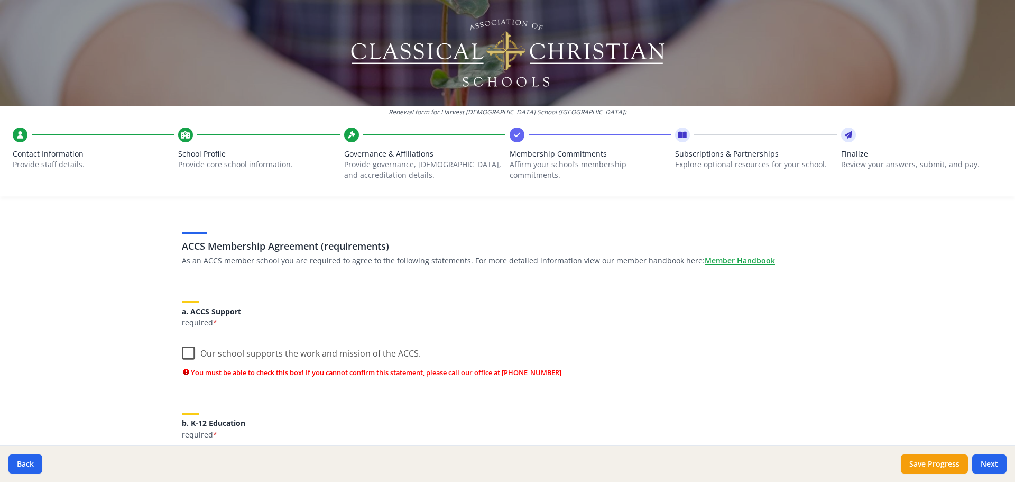
drag, startPoint x: 184, startPoint y: 352, endPoint x: 204, endPoint y: 357, distance: 20.1
click at [195, 354] on label "Our school supports the work and mission of the ACCS." at bounding box center [301, 350] width 239 height 23
click at [0, 0] on input "Our school supports the work and mission of the ACCS." at bounding box center [0, 0] width 0 height 0
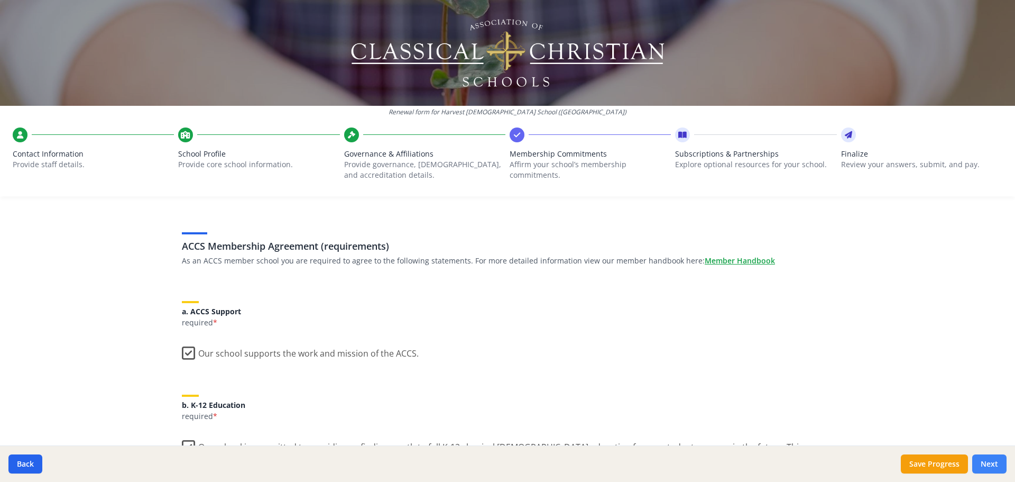
click at [993, 465] on button "Next" at bounding box center [989, 463] width 34 height 19
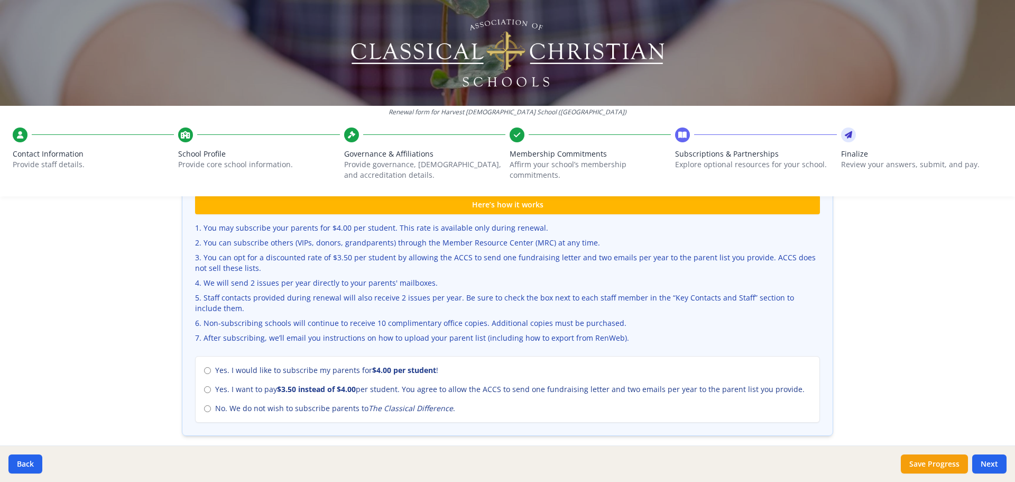
scroll to position [357, 0]
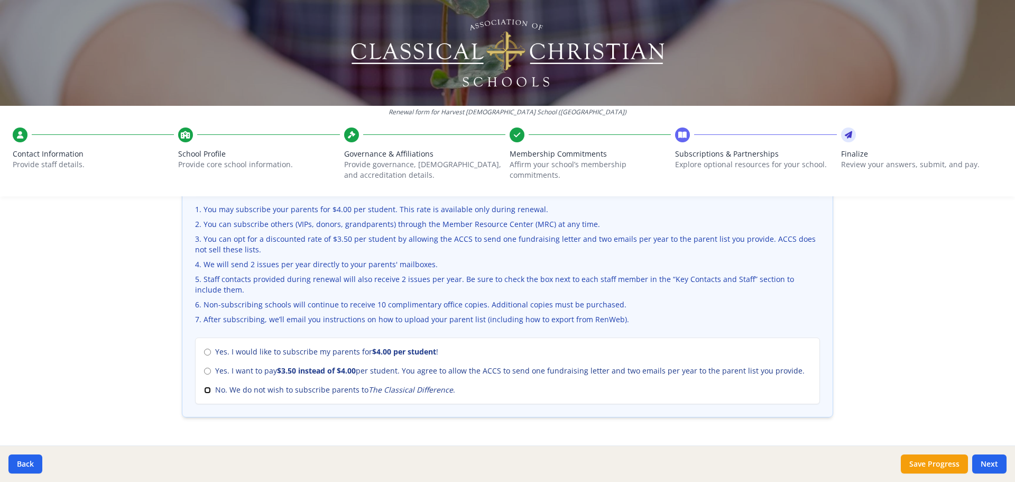
click at [204, 390] on input "No. We do not wish to subscribe parents to The Classical Difference ." at bounding box center [207, 389] width 7 height 7
radio input "true"
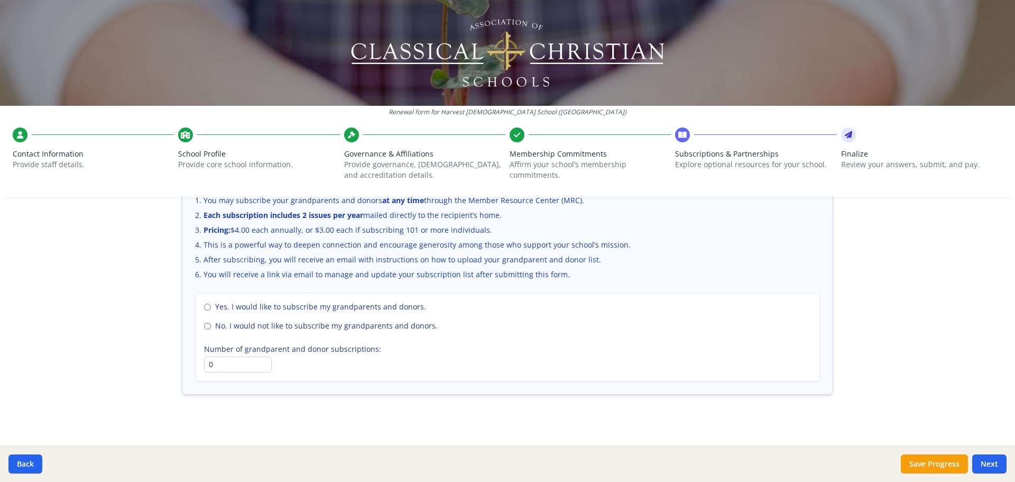
scroll to position [727, 0]
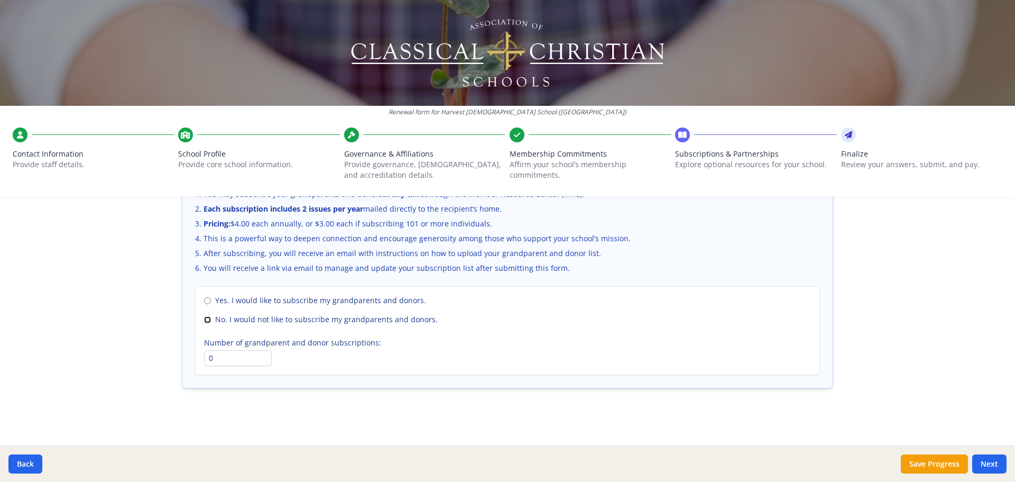
click at [205, 317] on input "No. I would not like to subscribe my grandparents and donors." at bounding box center [207, 319] width 7 height 7
radio input "true"
click at [986, 458] on button "Next" at bounding box center [989, 463] width 34 height 19
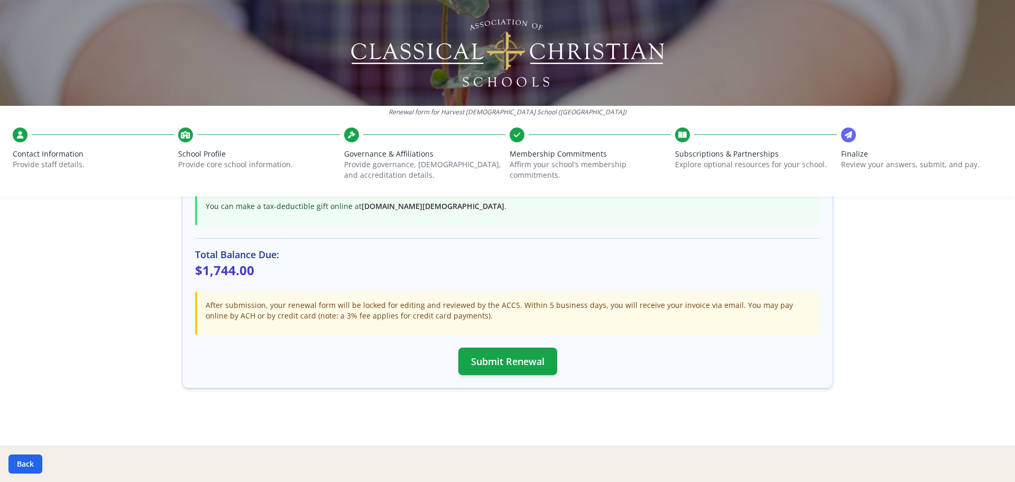
scroll to position [280, 0]
click at [522, 364] on button "Submit Renewal" at bounding box center [507, 360] width 99 height 27
